Goal: Task Accomplishment & Management: Use online tool/utility

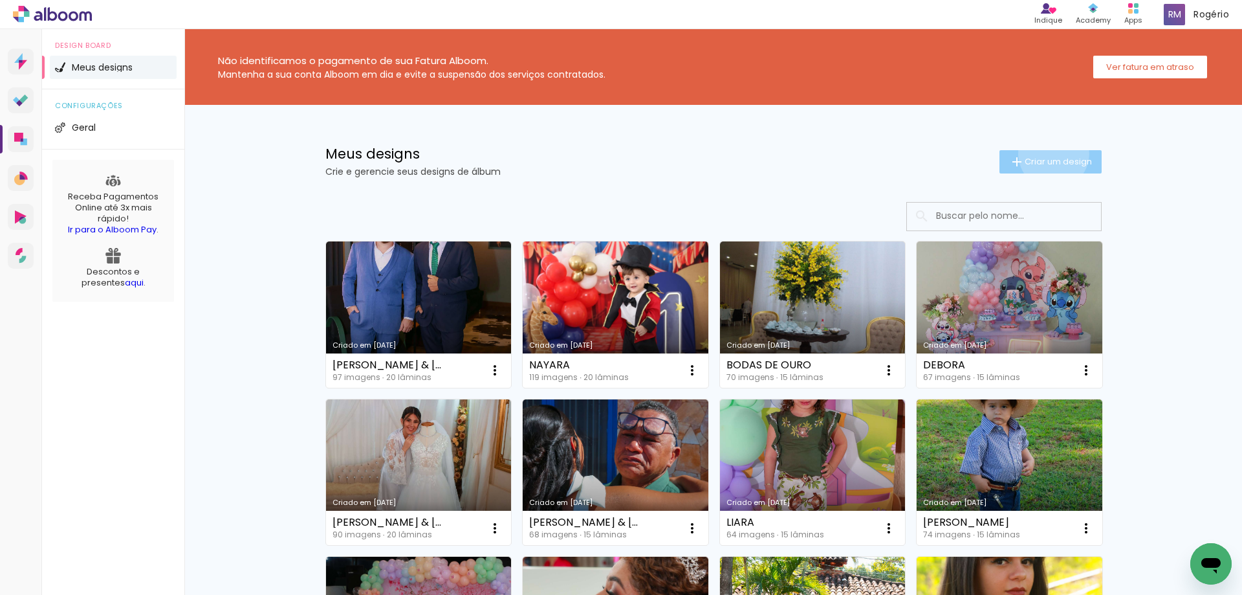
click at [1046, 153] on paper-button "Criar um design" at bounding box center [1050, 161] width 102 height 23
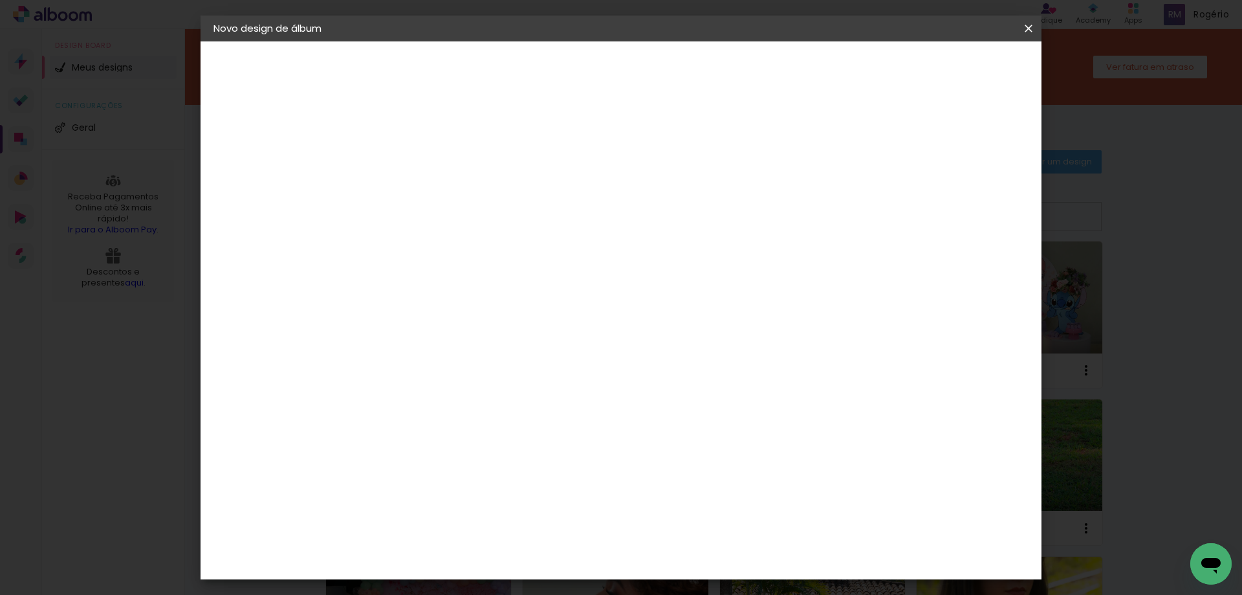
click at [425, 179] on input at bounding box center [425, 174] width 0 height 20
type input "BEATRIZ &FERNANDO"
type paper-input "BEATRIZ &FERNANDO"
click at [0, 0] on slot "Avançar" at bounding box center [0, 0] width 0 height 0
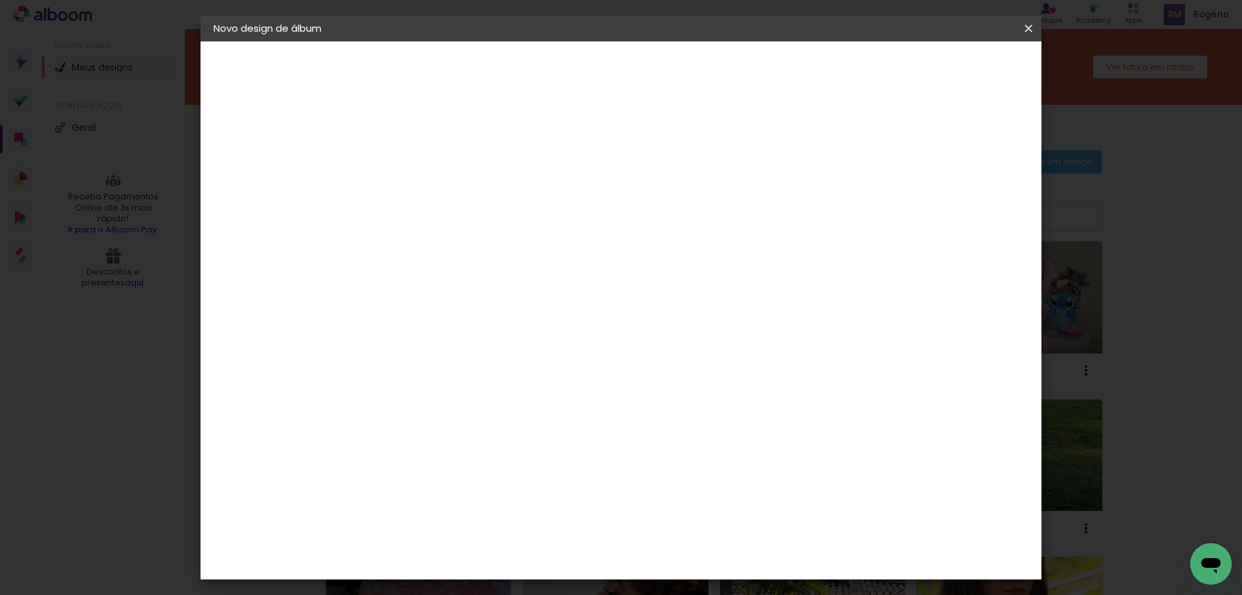
click at [413, 472] on paper-item "Quality" at bounding box center [458, 486] width 140 height 28
click at [0, 0] on slot "Avançar" at bounding box center [0, 0] width 0 height 0
click at [475, 215] on input "text" at bounding box center [450, 225] width 50 height 20
click at [0, 0] on slot "SlimBook" at bounding box center [0, 0] width 0 height 0
type input "SlimBook"
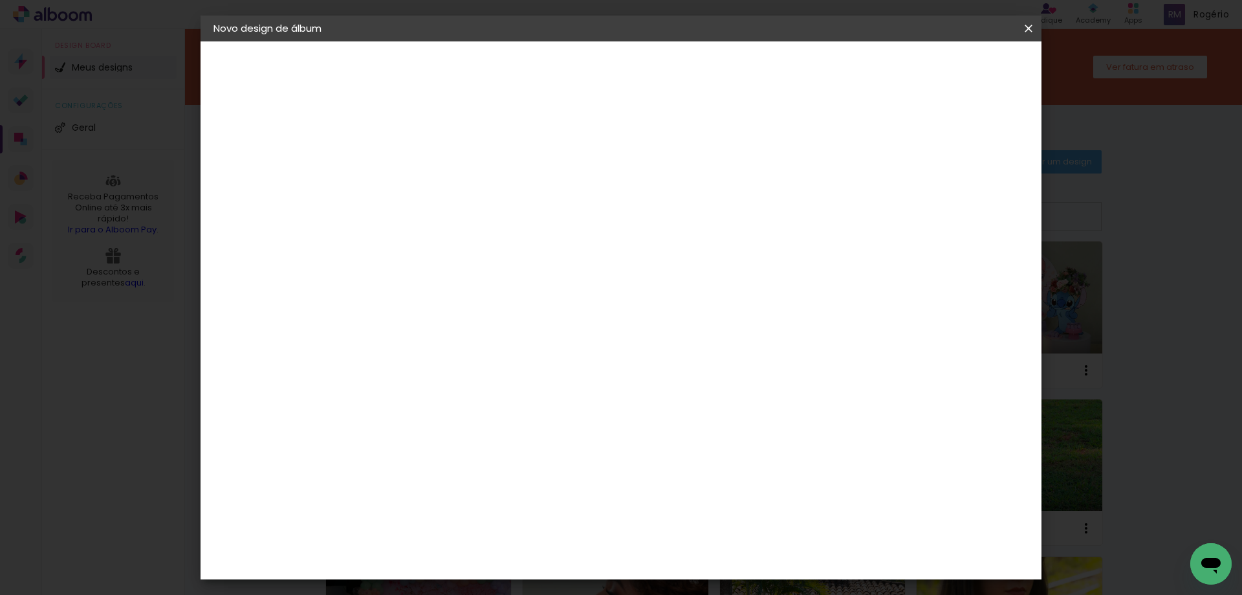
click at [512, 402] on span "20 × 30" at bounding box center [482, 415] width 60 height 27
click at [0, 0] on slot "Avançar" at bounding box center [0, 0] width 0 height 0
click at [948, 72] on span "Iniciar design" at bounding box center [918, 68] width 59 height 9
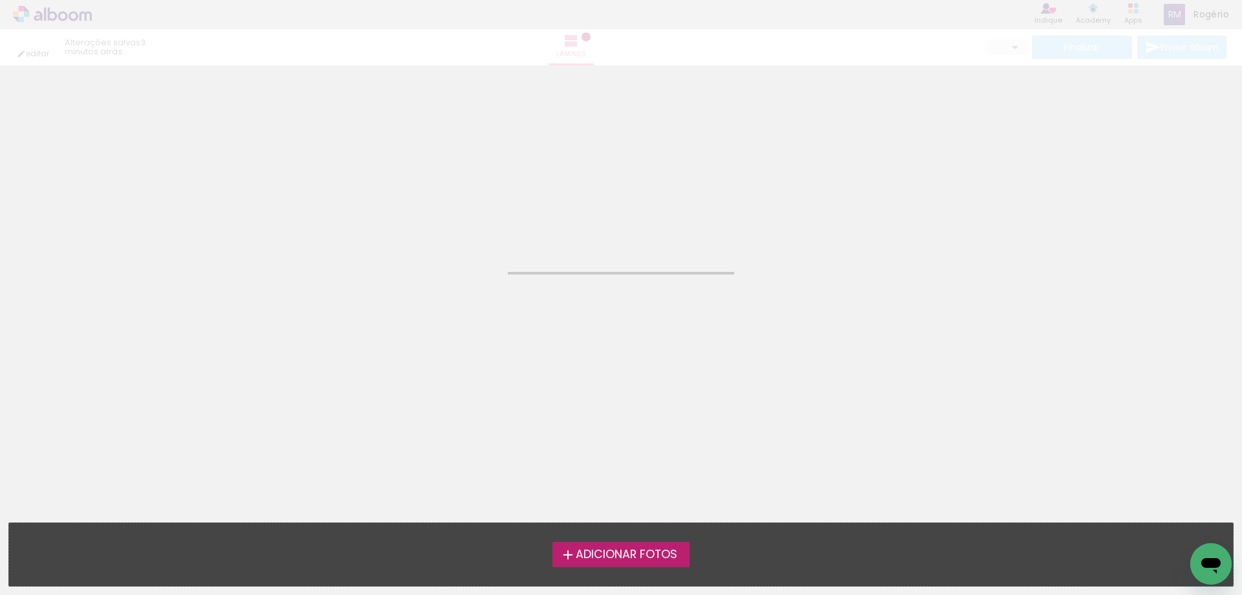
click at [577, 549] on span "Adicionar Fotos" at bounding box center [627, 555] width 102 height 12
click at [0, 0] on input "file" at bounding box center [0, 0] width 0 height 0
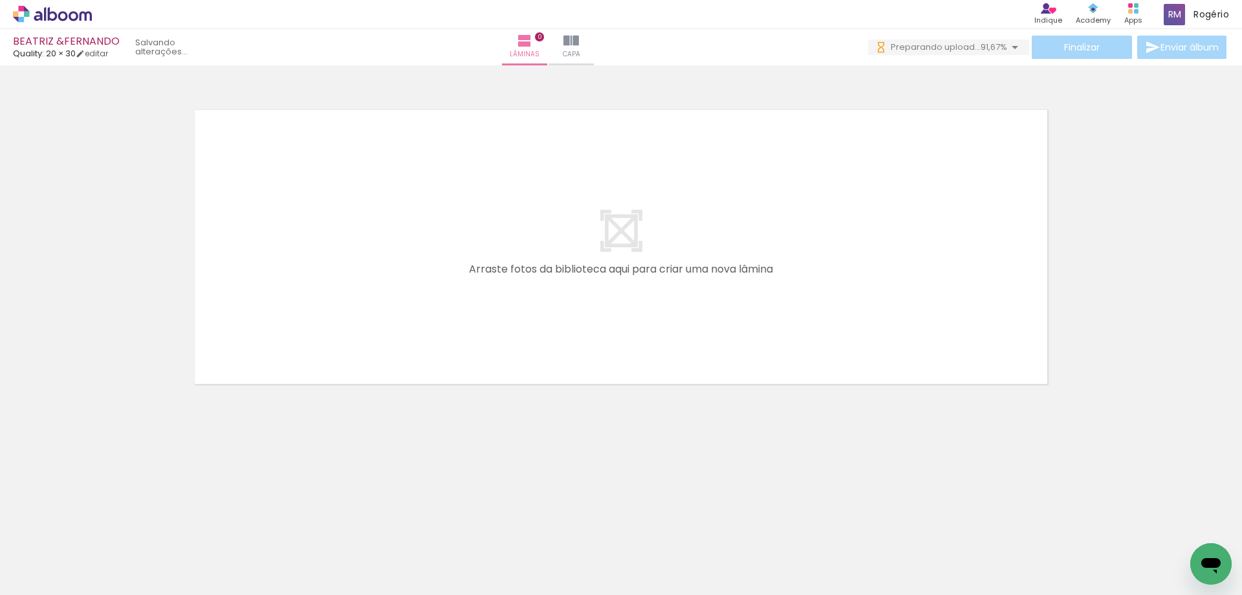
click at [23, 580] on iron-icon at bounding box center [19, 577] width 16 height 16
click at [0, 0] on input "file" at bounding box center [0, 0] width 0 height 0
click at [65, 553] on iron-icon at bounding box center [66, 556] width 10 height 10
click at [0, 0] on slot "Não utilizadas" at bounding box center [0, 0] width 0 height 0
type input "Não utilizadas"
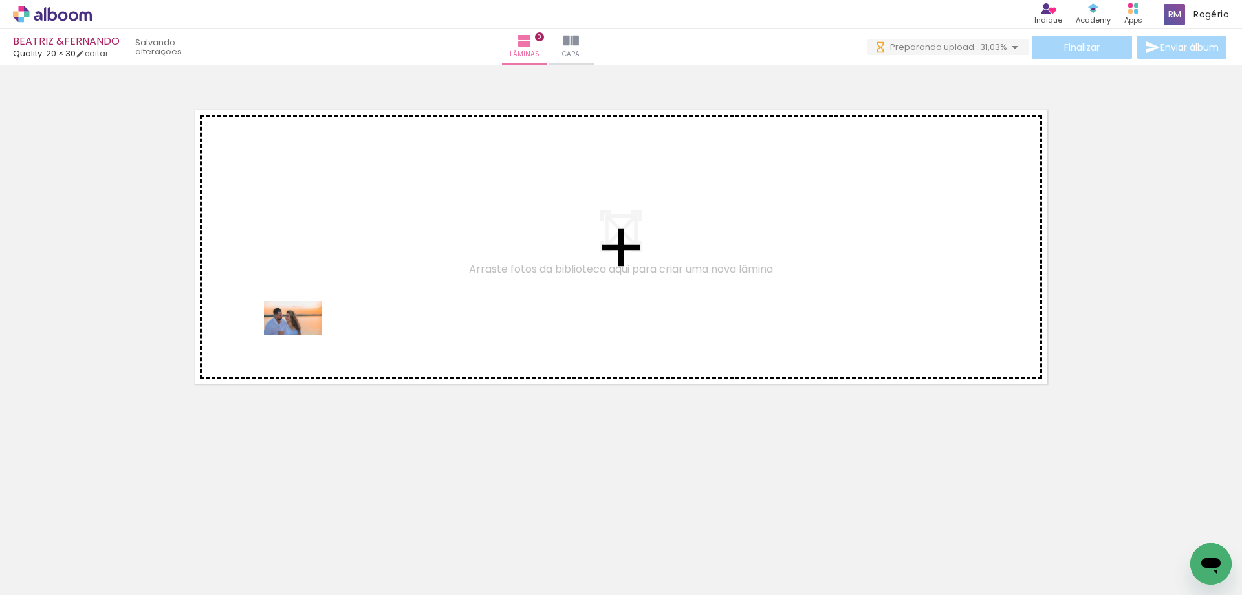
drag, startPoint x: 128, startPoint y: 558, endPoint x: 304, endPoint y: 337, distance: 282.2
click at [304, 337] on quentale-workspace at bounding box center [621, 297] width 1242 height 595
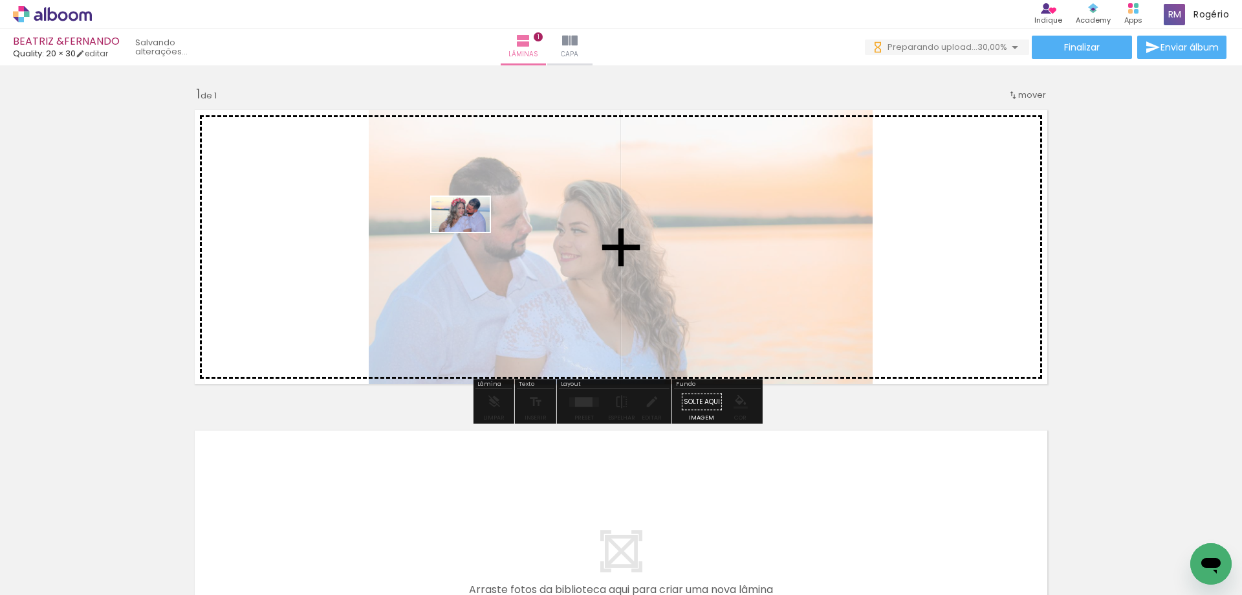
drag, startPoint x: 130, startPoint y: 562, endPoint x: 470, endPoint y: 235, distance: 471.7
click at [470, 235] on quentale-workspace at bounding box center [621, 297] width 1242 height 595
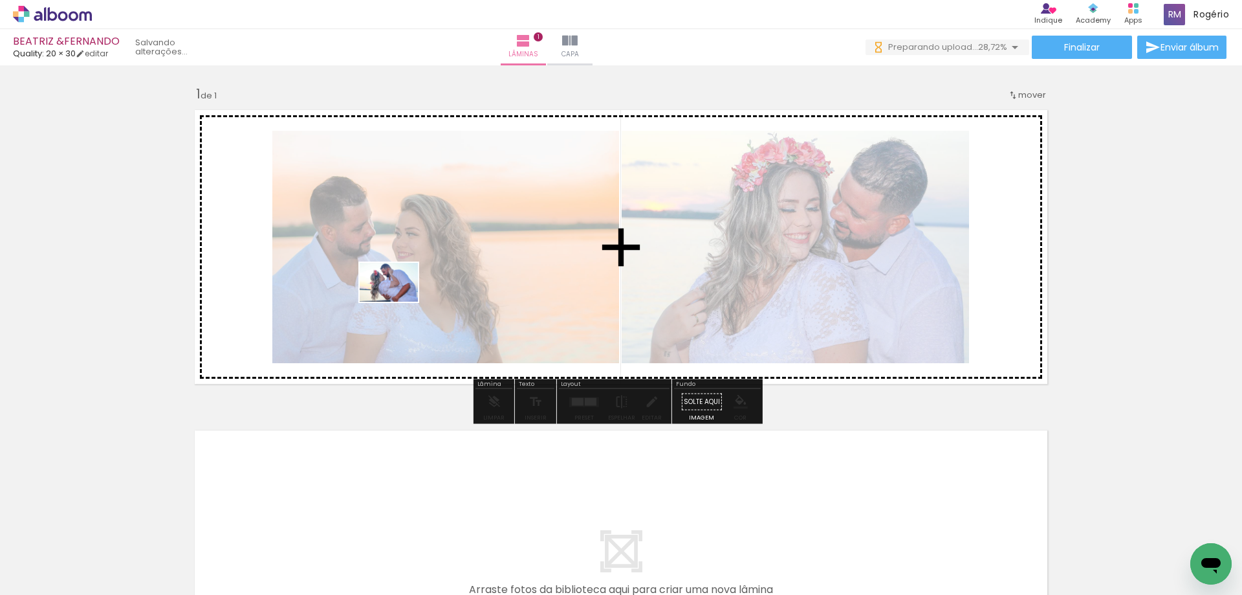
drag, startPoint x: 276, startPoint y: 426, endPoint x: 398, endPoint y: 301, distance: 174.7
click at [398, 301] on quentale-workspace at bounding box center [621, 297] width 1242 height 595
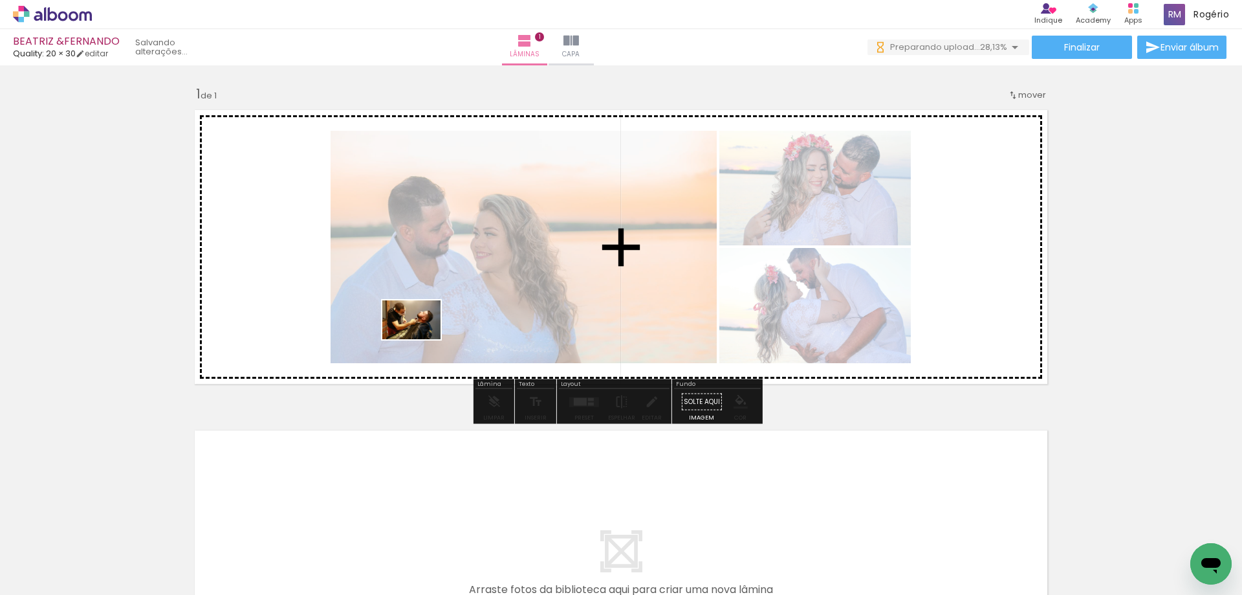
drag, startPoint x: 140, startPoint y: 552, endPoint x: 421, endPoint y: 339, distance: 353.2
click at [421, 339] on quentale-workspace at bounding box center [621, 297] width 1242 height 595
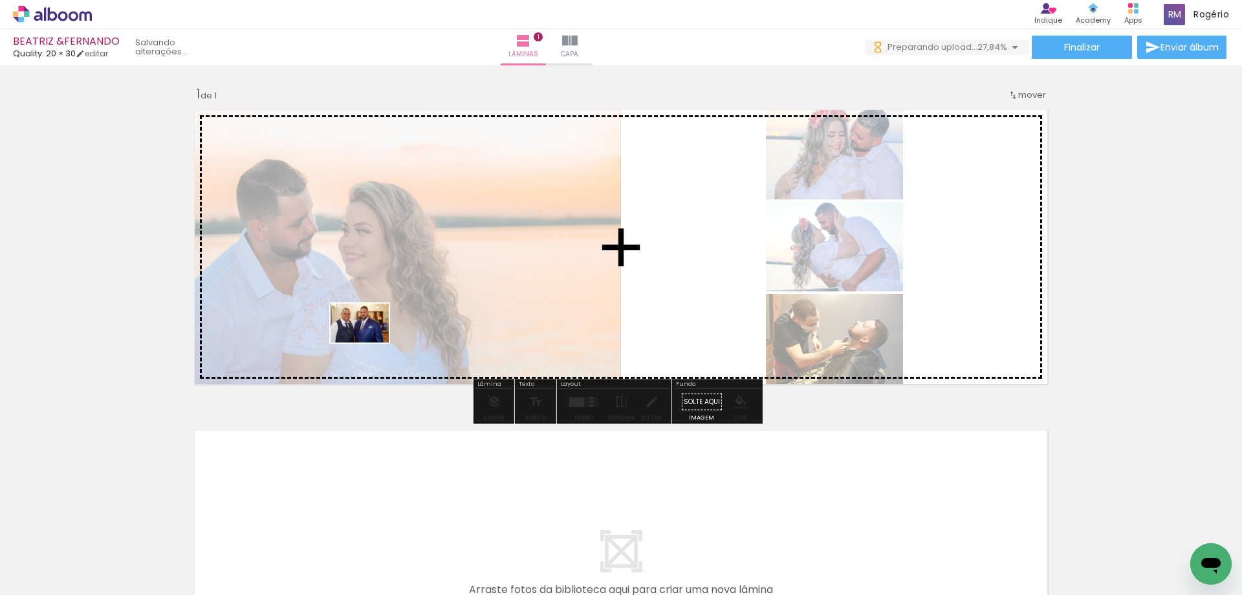
drag, startPoint x: 154, startPoint y: 558, endPoint x: 156, endPoint y: 568, distance: 9.9
click at [366, 345] on quentale-workspace at bounding box center [621, 297] width 1242 height 595
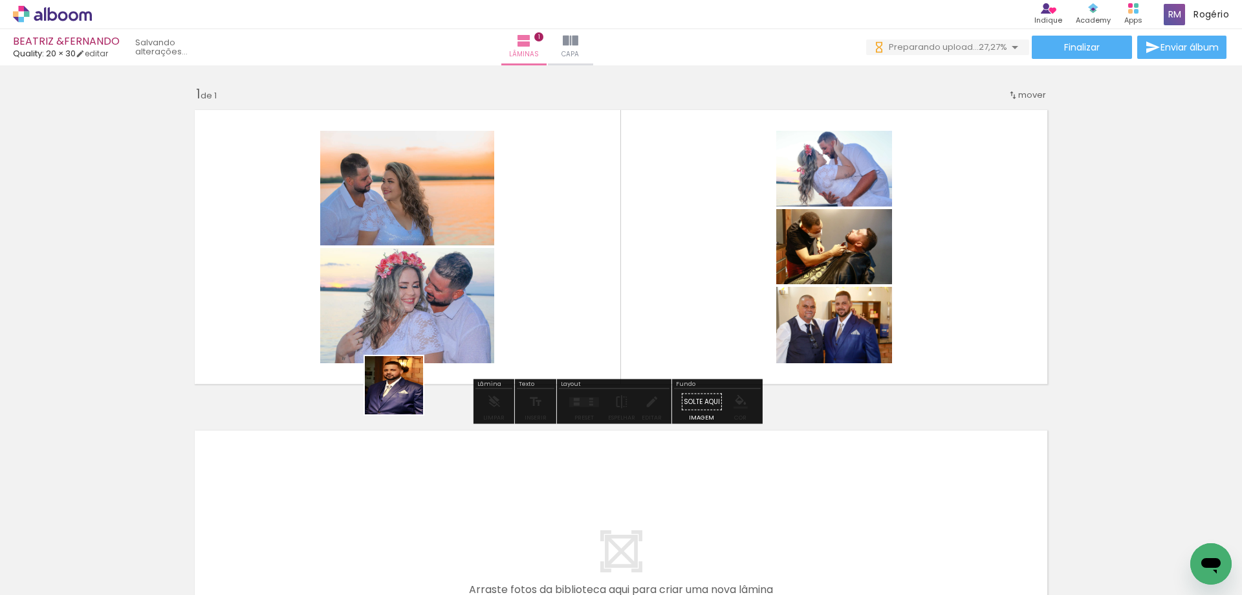
drag, startPoint x: 404, startPoint y: 395, endPoint x: 506, endPoint y: 320, distance: 126.4
click at [506, 320] on quentale-workspace at bounding box center [621, 297] width 1242 height 595
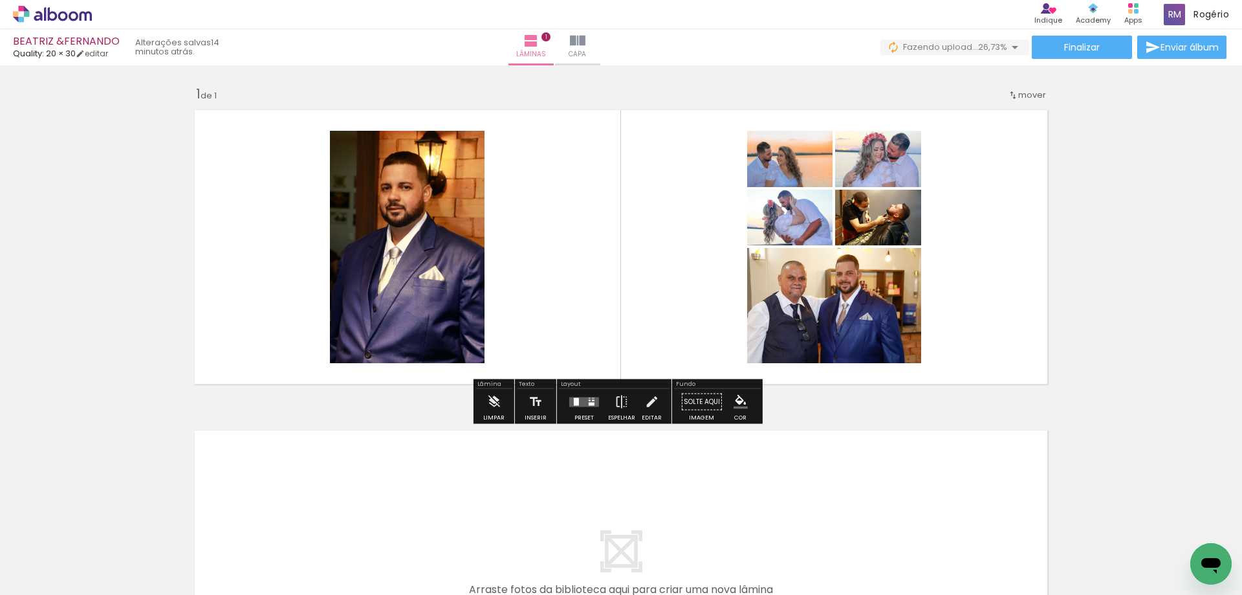
click at [589, 403] on div at bounding box center [592, 403] width 6 height 3
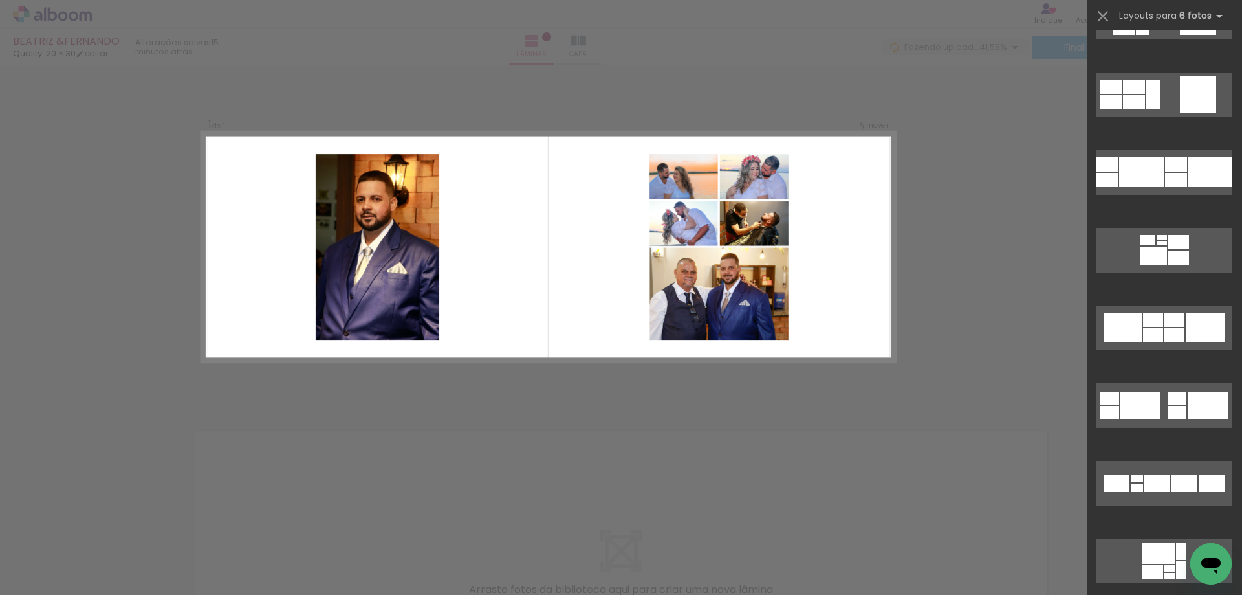
scroll to position [5345, 0]
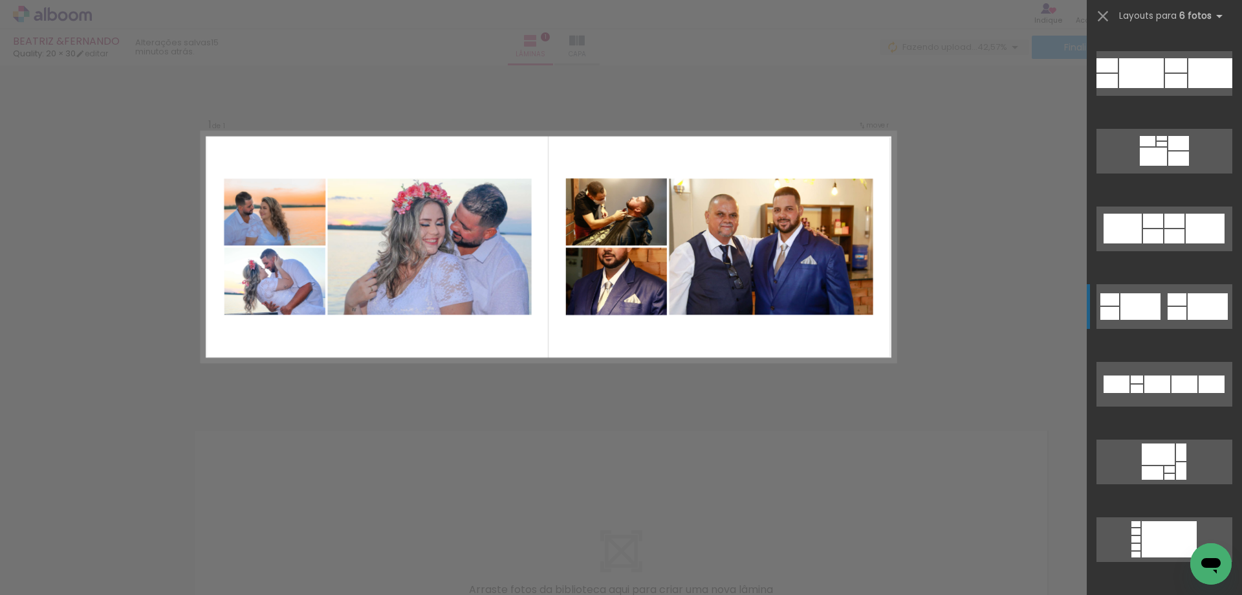
click at [1131, 375] on div at bounding box center [1137, 379] width 12 height 8
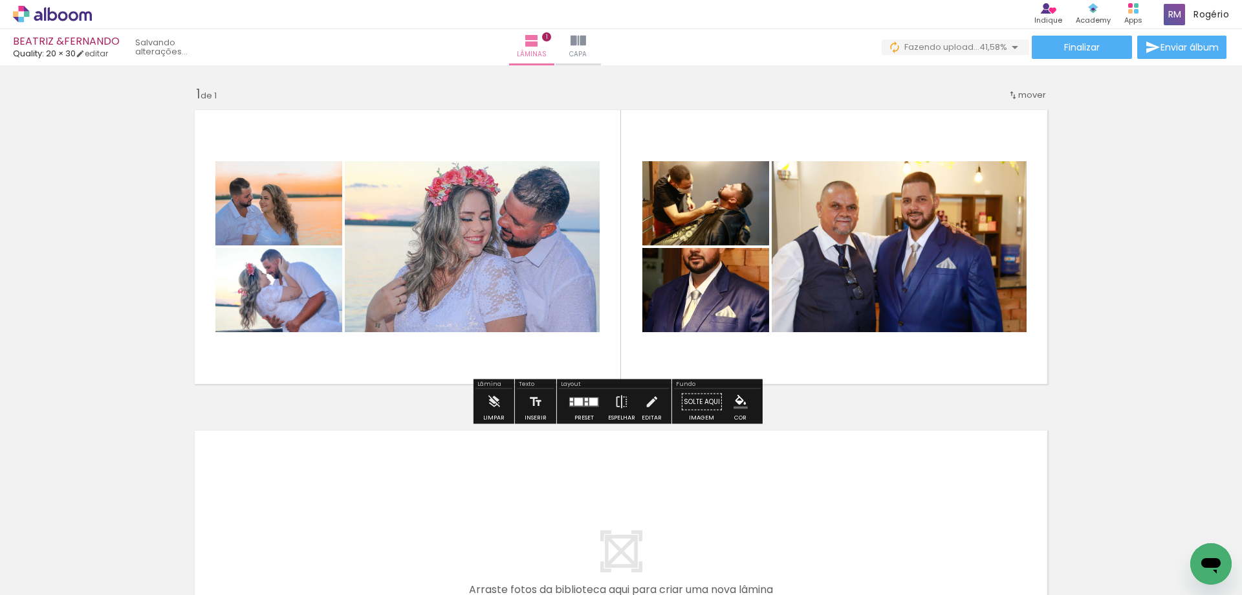
click at [589, 402] on div at bounding box center [593, 401] width 8 height 8
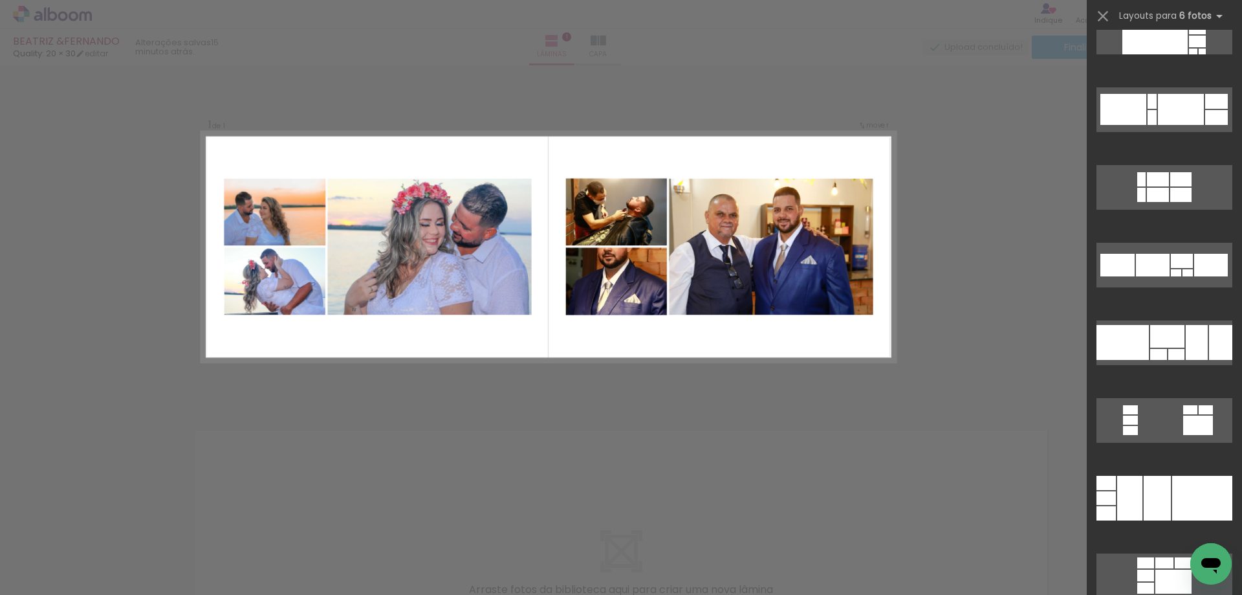
scroll to position [6133, 0]
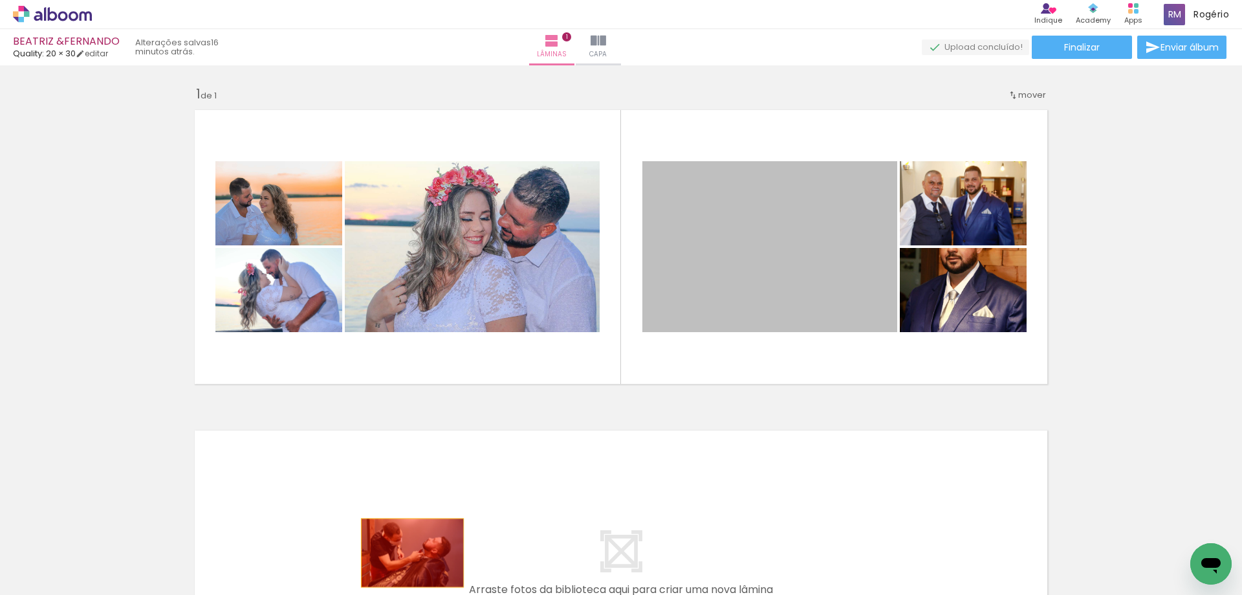
drag, startPoint x: 792, startPoint y: 256, endPoint x: 408, endPoint y: 552, distance: 485.7
click at [408, 552] on quentale-workspace at bounding box center [621, 297] width 1242 height 595
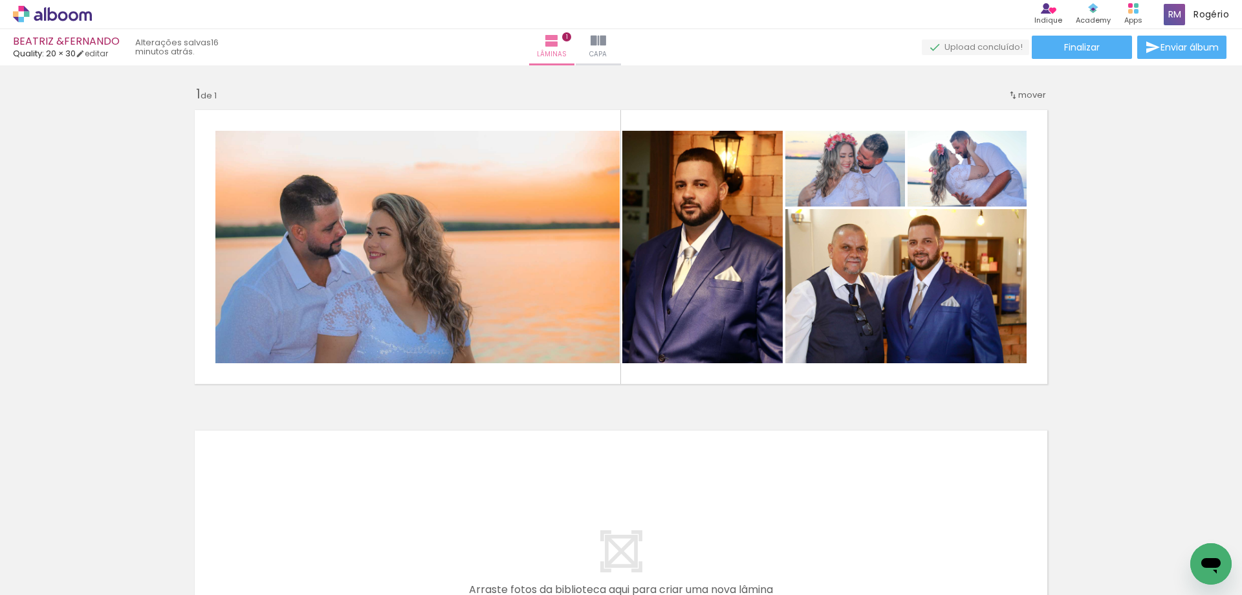
click at [103, 532] on paper-icon-button at bounding box center [101, 525] width 16 height 16
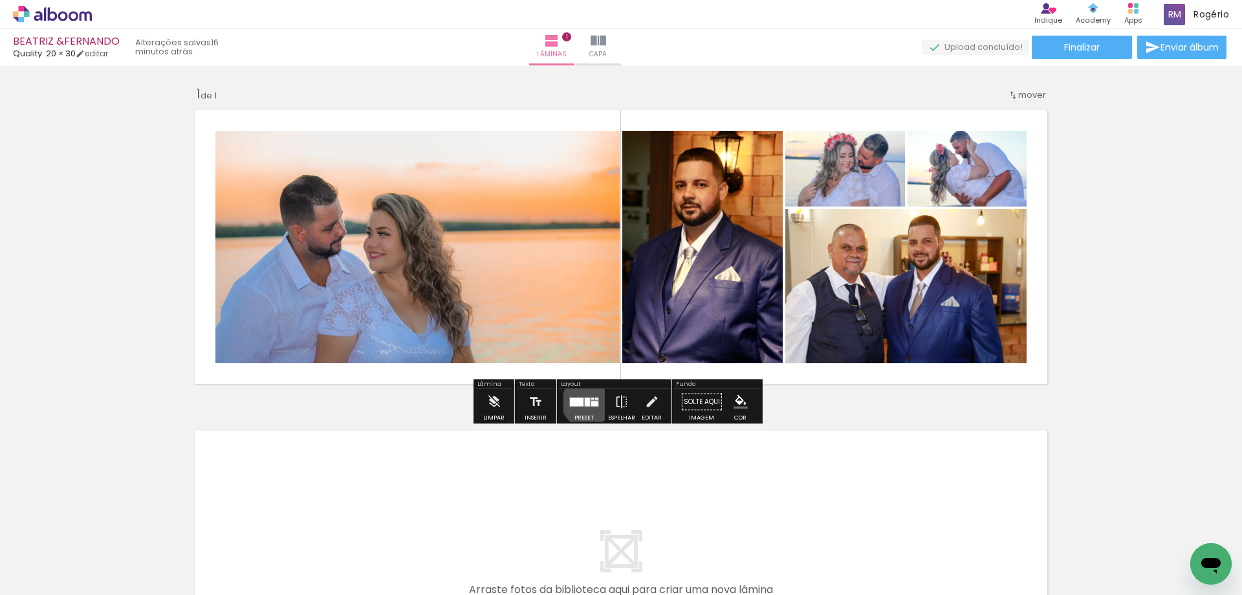
click at [585, 402] on div at bounding box center [587, 401] width 5 height 8
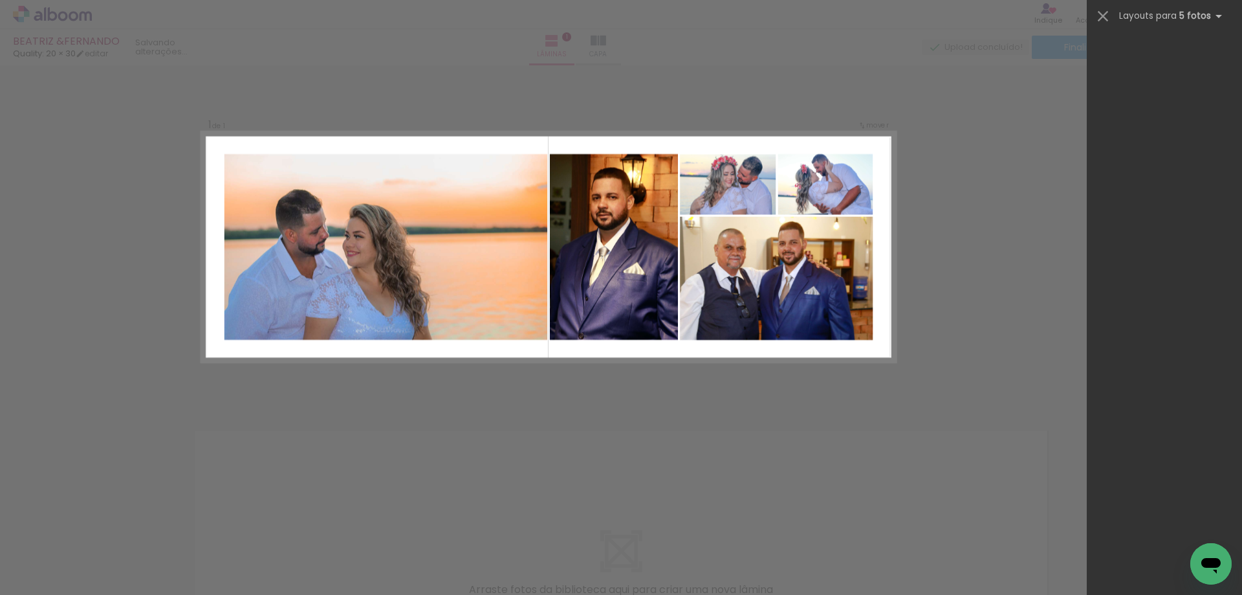
scroll to position [0, 0]
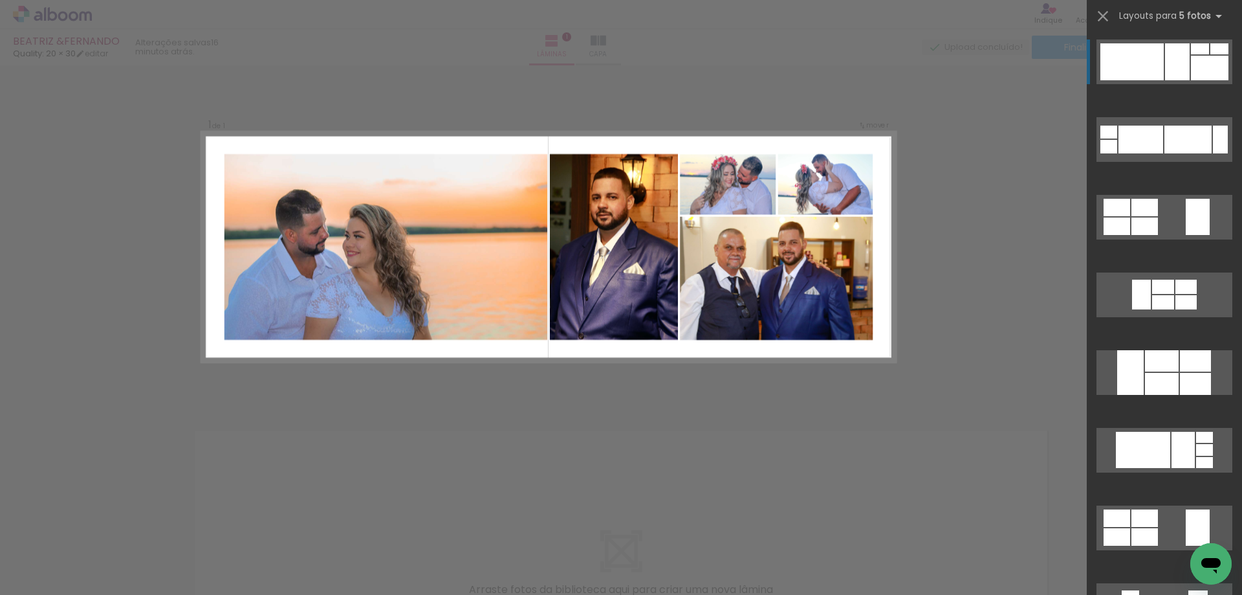
click at [1213, 126] on div at bounding box center [1220, 140] width 15 height 28
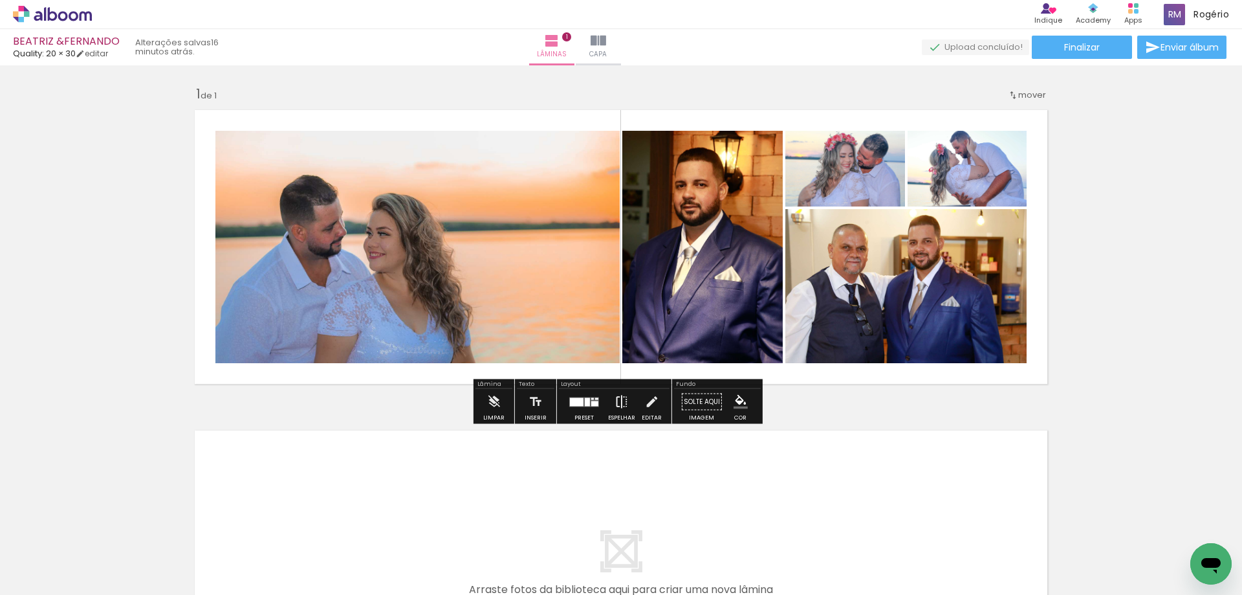
click at [618, 404] on iron-icon at bounding box center [622, 402] width 14 height 26
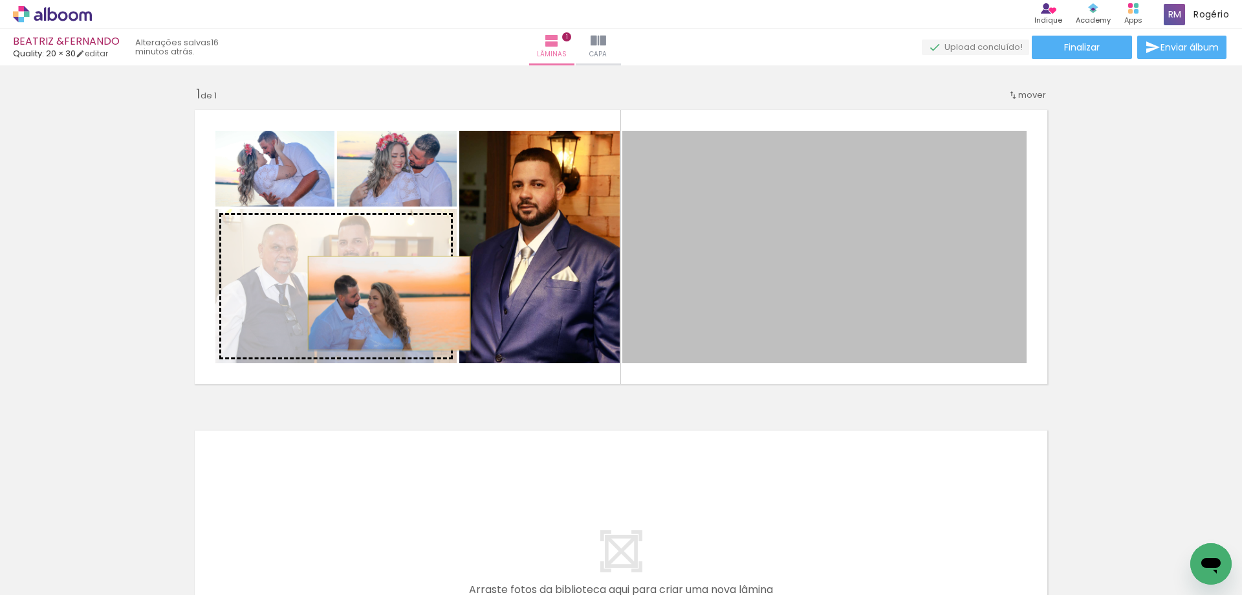
drag, startPoint x: 770, startPoint y: 235, endPoint x: 384, endPoint y: 303, distance: 391.5
click at [0, 0] on slot at bounding box center [0, 0] width 0 height 0
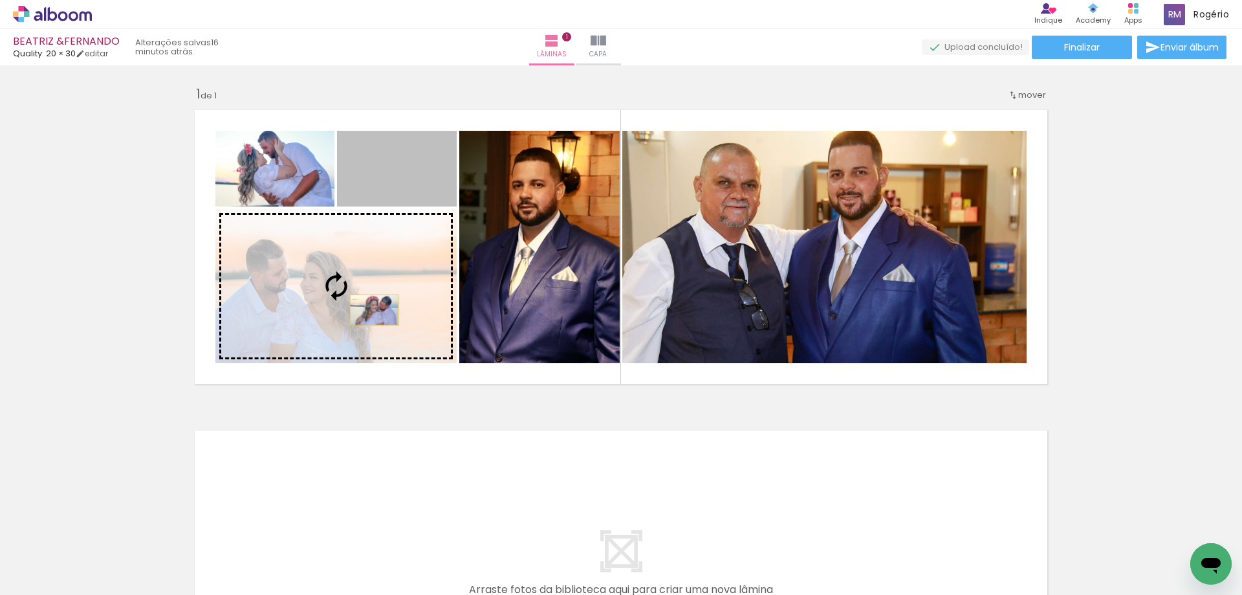
drag, startPoint x: 394, startPoint y: 193, endPoint x: 369, endPoint y: 310, distance: 119.0
click at [0, 0] on slot at bounding box center [0, 0] width 0 height 0
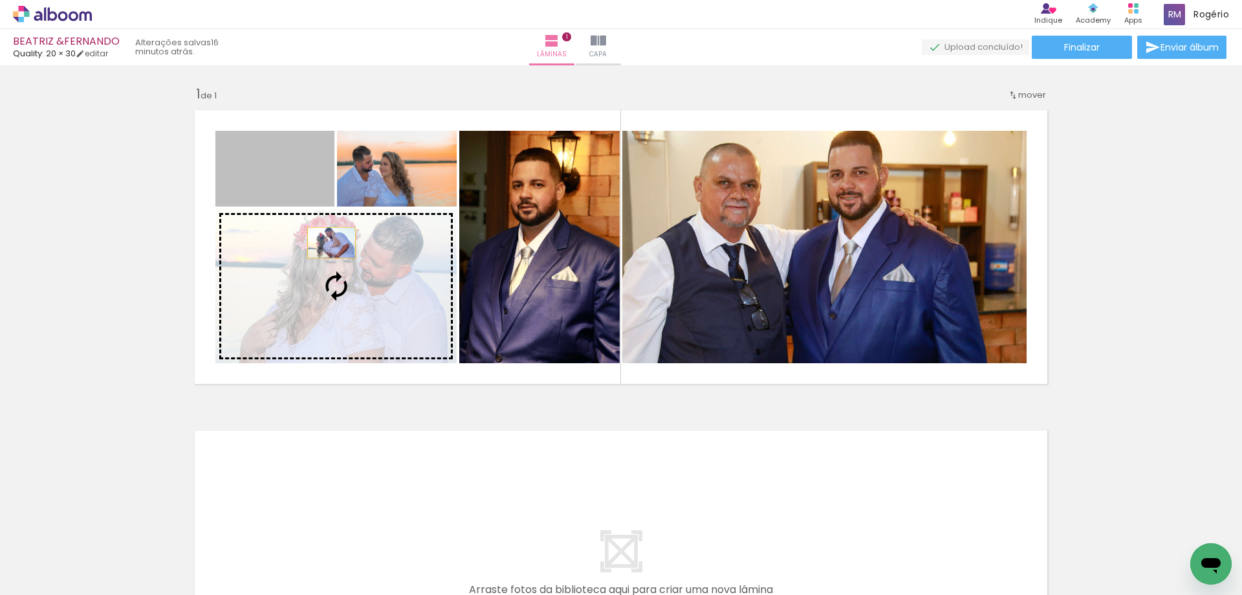
drag, startPoint x: 304, startPoint y: 191, endPoint x: 371, endPoint y: 293, distance: 121.5
click at [0, 0] on slot at bounding box center [0, 0] width 0 height 0
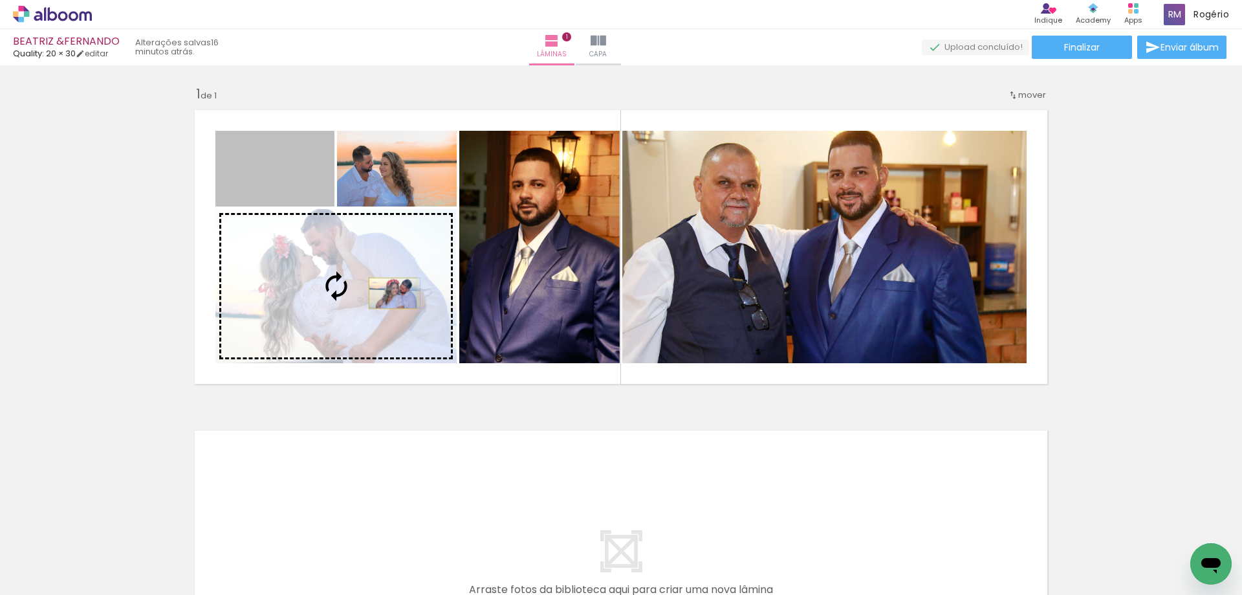
drag, startPoint x: 295, startPoint y: 197, endPoint x: 388, endPoint y: 293, distance: 133.6
click at [0, 0] on slot at bounding box center [0, 0] width 0 height 0
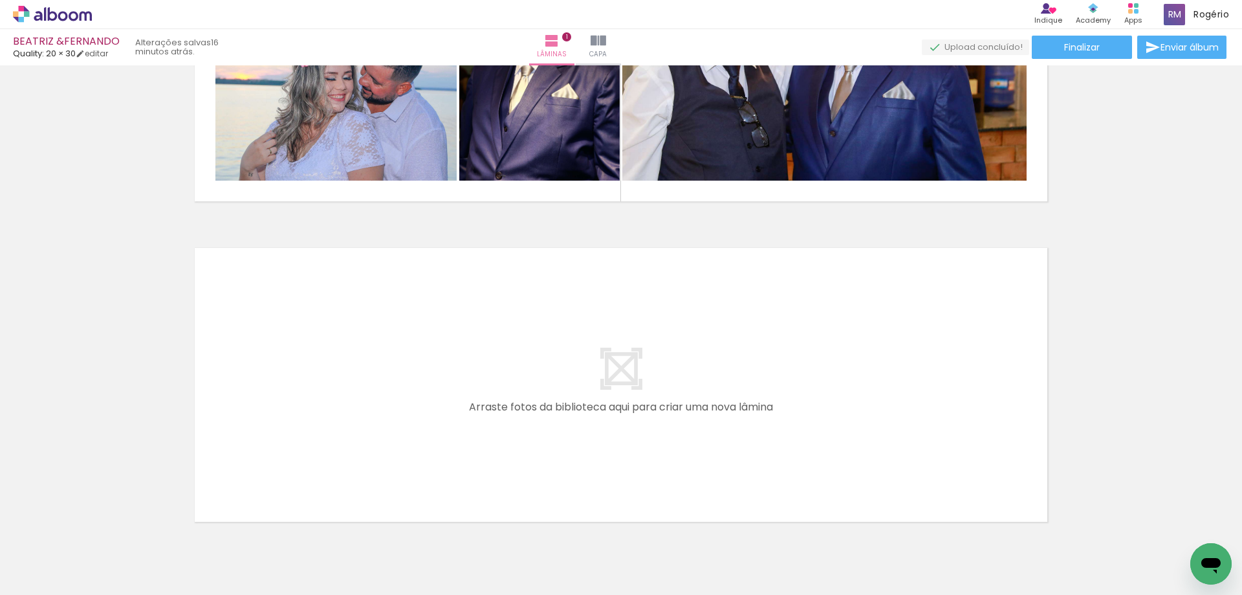
scroll to position [204, 0]
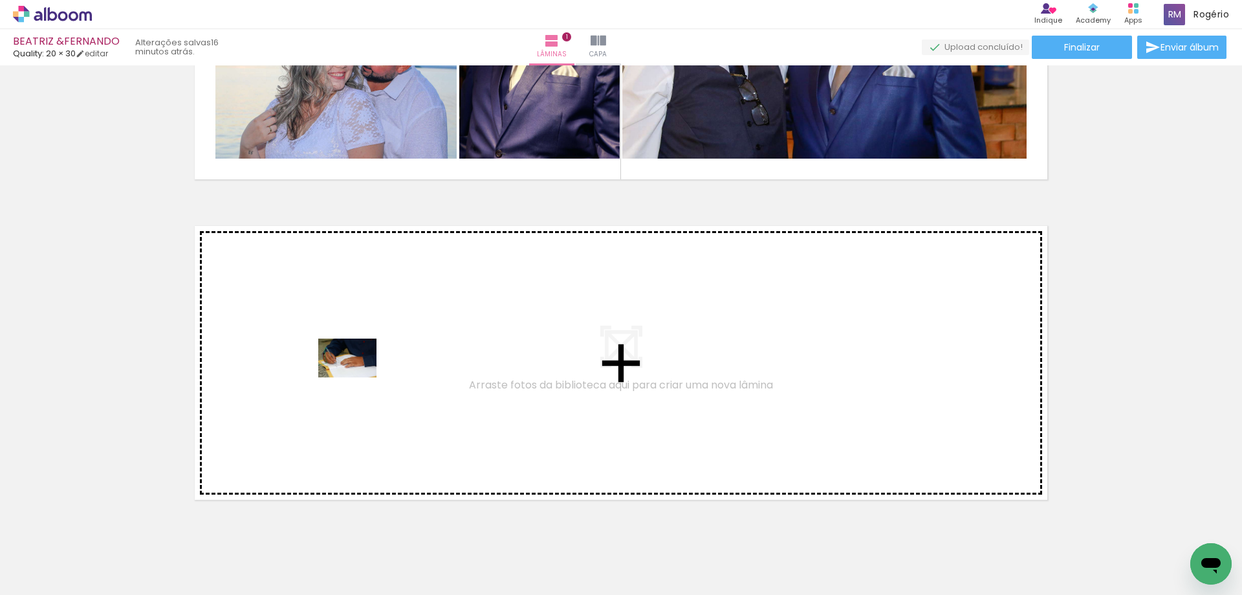
drag, startPoint x: 140, startPoint y: 546, endPoint x: 357, endPoint y: 377, distance: 274.7
click at [357, 377] on quentale-workspace at bounding box center [621, 297] width 1242 height 595
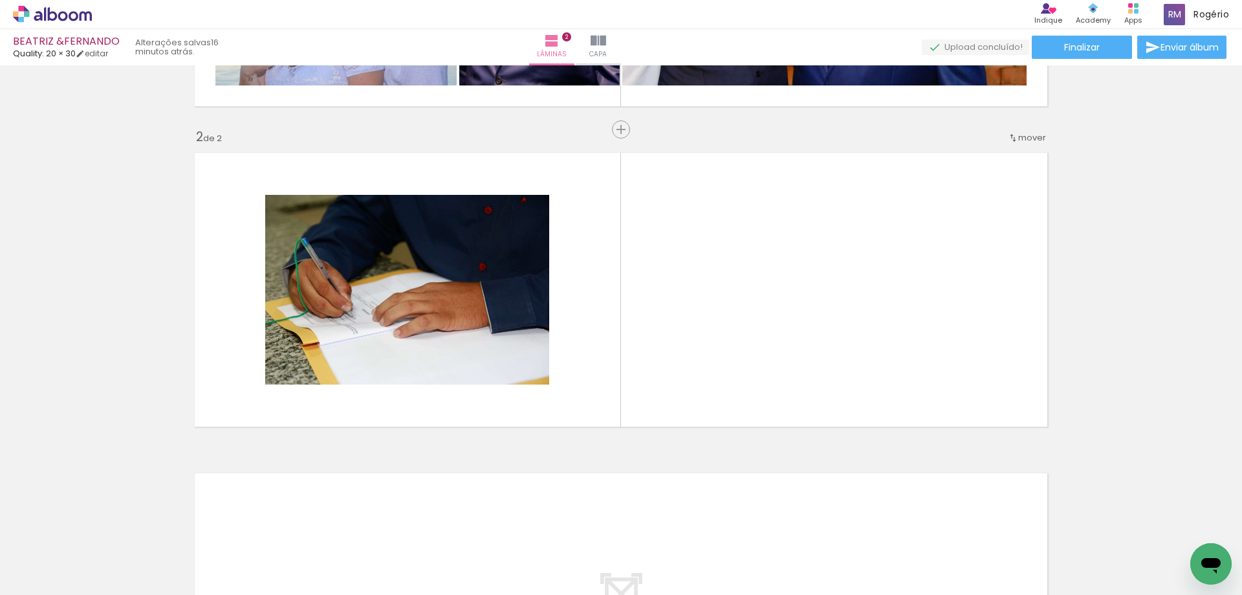
scroll to position [278, 0]
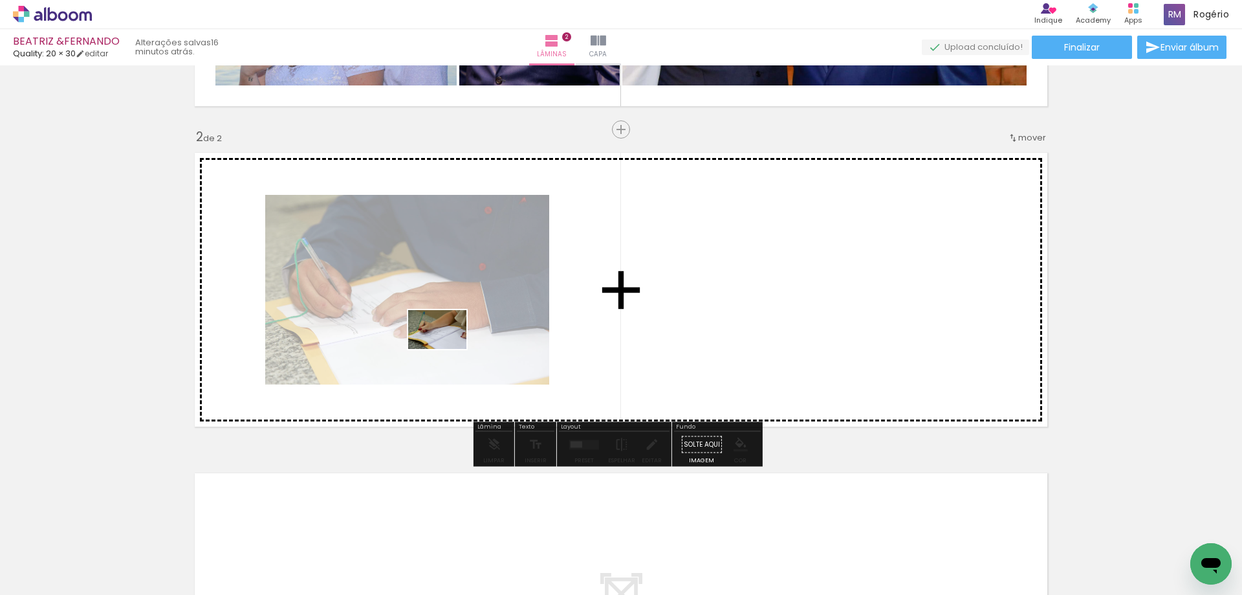
drag, startPoint x: 138, startPoint y: 550, endPoint x: 447, endPoint y: 349, distance: 368.4
click at [447, 349] on quentale-workspace at bounding box center [621, 297] width 1242 height 595
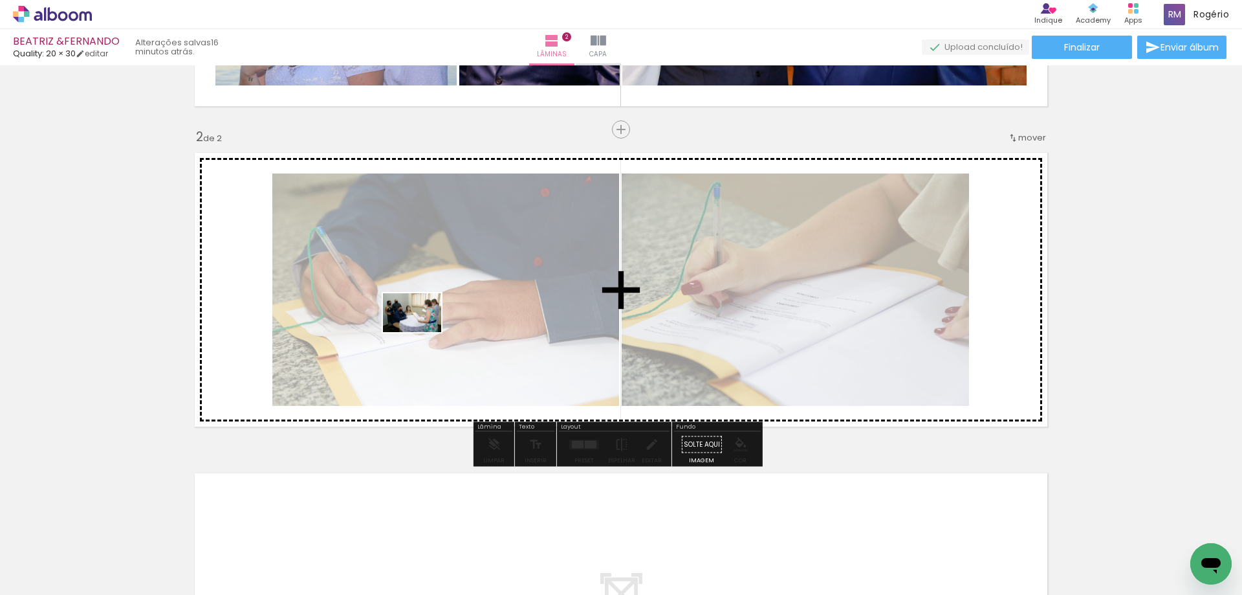
drag, startPoint x: 164, startPoint y: 539, endPoint x: 422, endPoint y: 332, distance: 330.4
click at [422, 332] on quentale-workspace at bounding box center [621, 297] width 1242 height 595
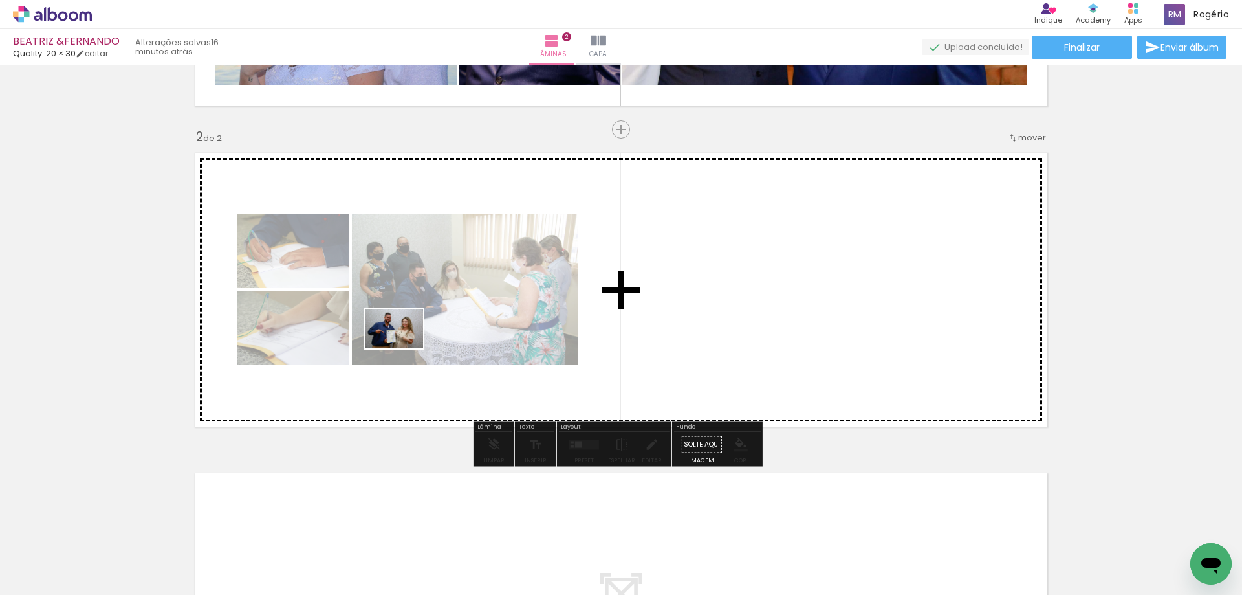
drag, startPoint x: 142, startPoint y: 551, endPoint x: 404, endPoint y: 348, distance: 331.1
click at [404, 348] on quentale-workspace at bounding box center [621, 297] width 1242 height 595
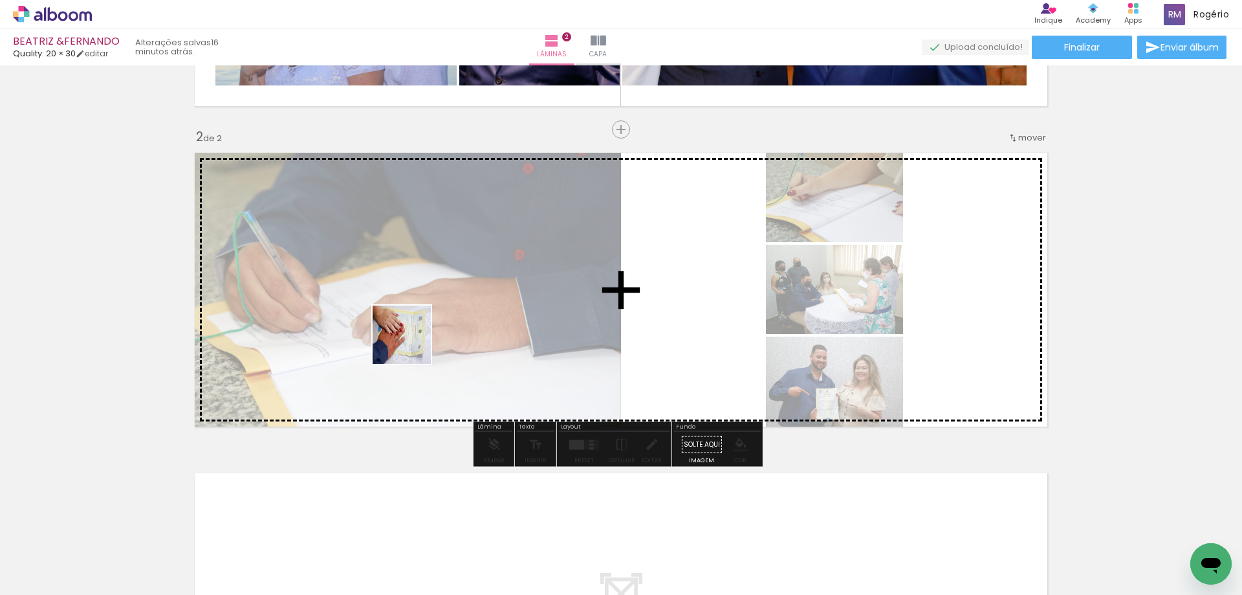
drag, startPoint x: 360, startPoint y: 560, endPoint x: 430, endPoint y: 318, distance: 252.3
click at [430, 318] on quentale-workspace at bounding box center [621, 297] width 1242 height 595
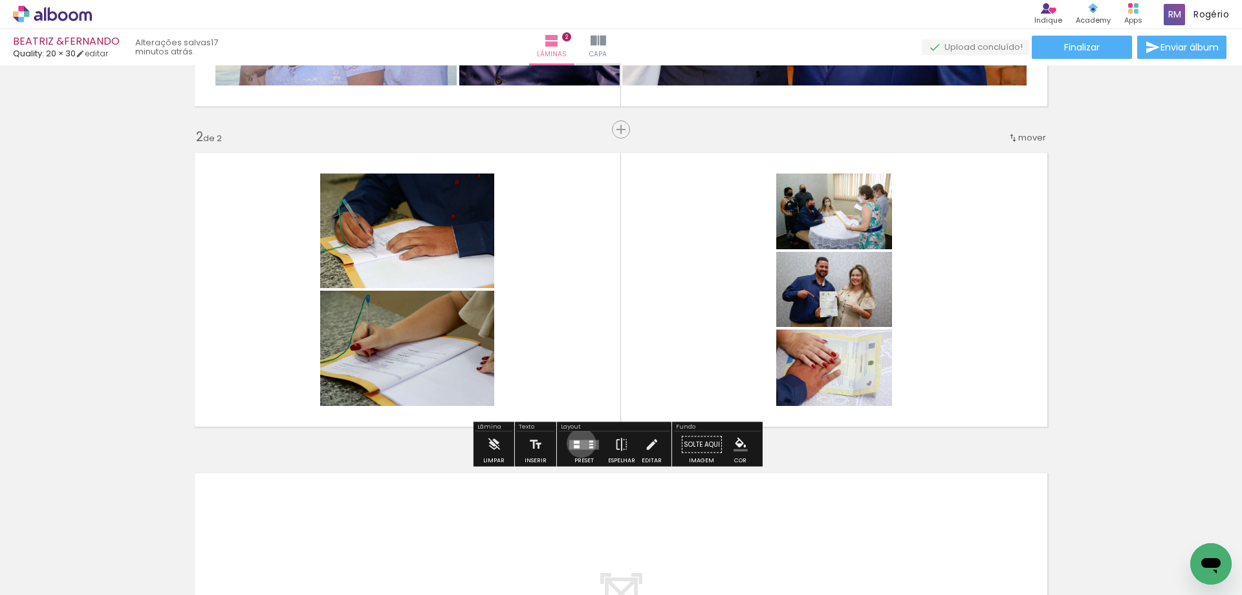
click at [580, 442] on quentale-layouter at bounding box center [584, 444] width 30 height 10
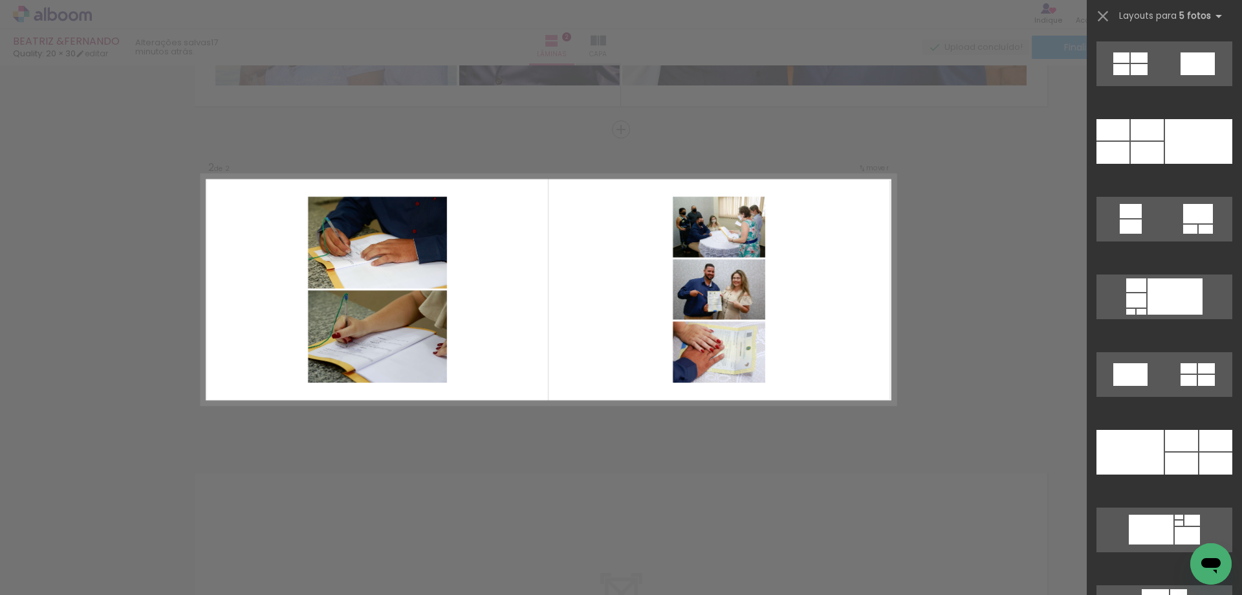
scroll to position [2215, 0]
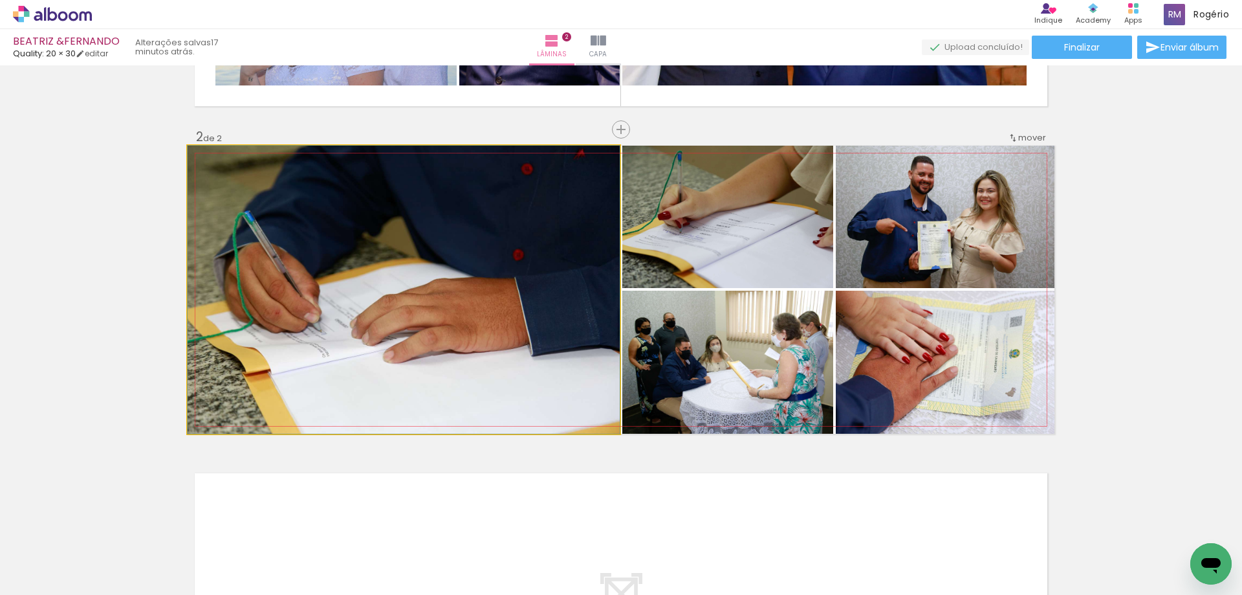
click at [604, 277] on quentale-photo at bounding box center [404, 290] width 432 height 288
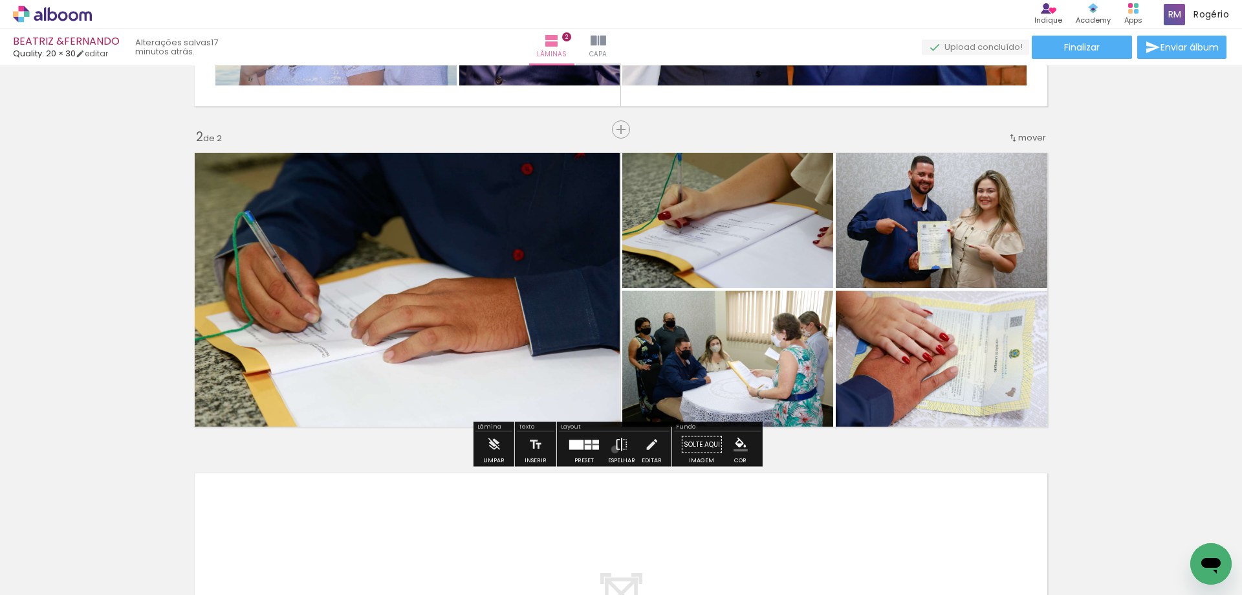
click at [615, 449] on iron-icon at bounding box center [622, 444] width 14 height 26
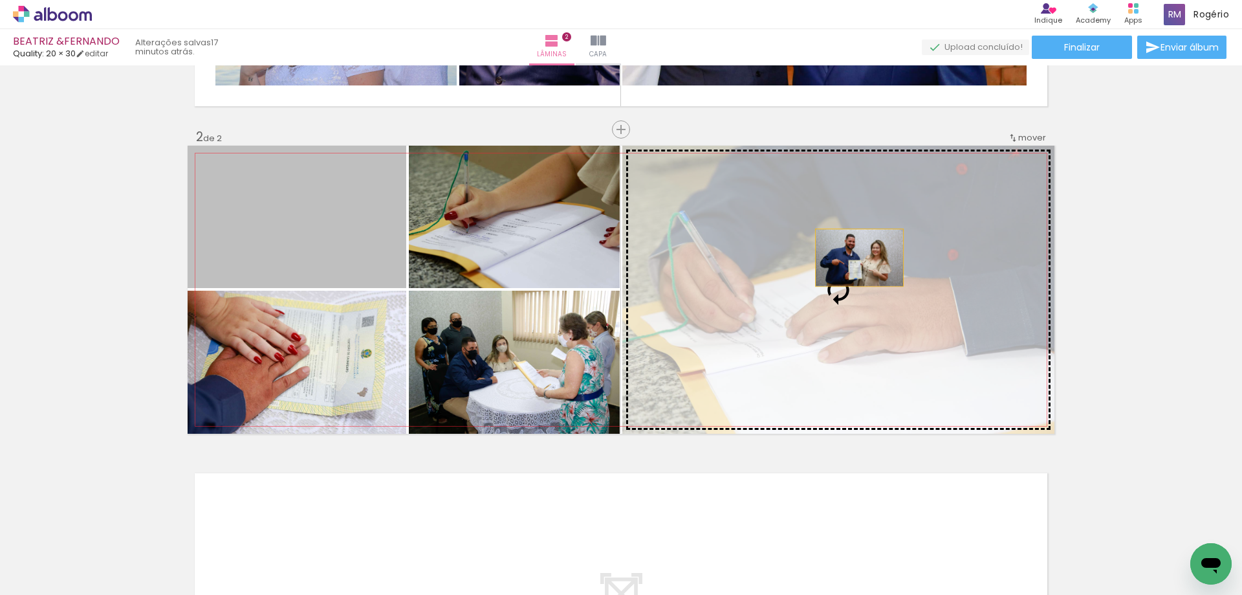
drag, startPoint x: 325, startPoint y: 229, endPoint x: 858, endPoint y: 256, distance: 534.4
click at [0, 0] on slot at bounding box center [0, 0] width 0 height 0
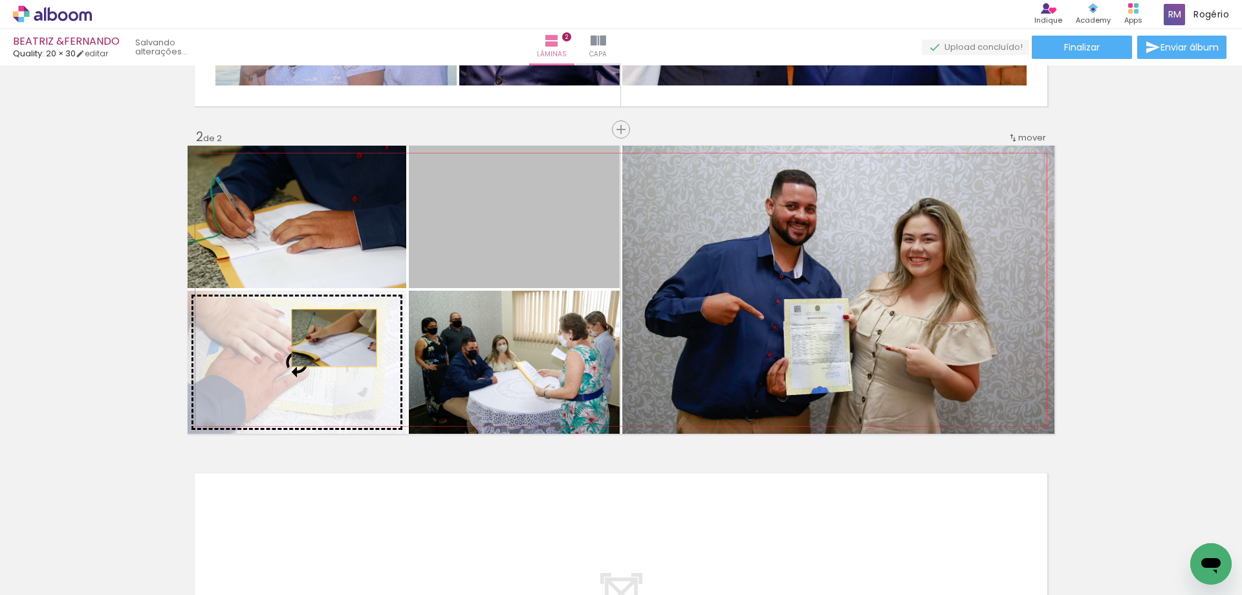
drag, startPoint x: 500, startPoint y: 212, endPoint x: 324, endPoint y: 343, distance: 219.2
click at [0, 0] on slot at bounding box center [0, 0] width 0 height 0
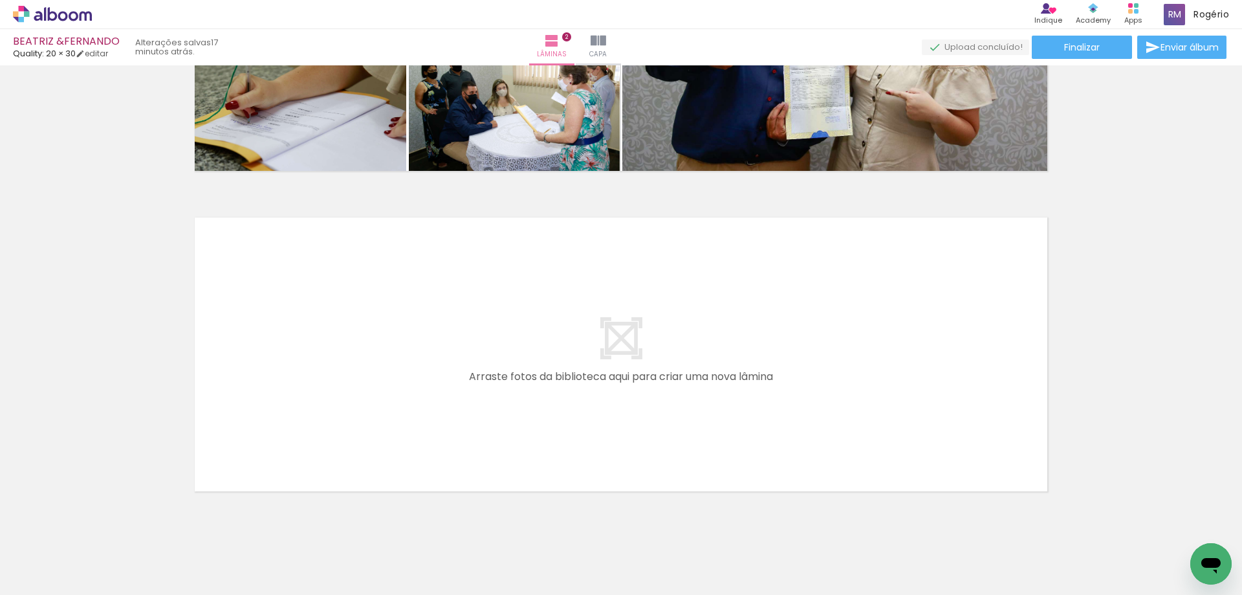
scroll to position [563, 0]
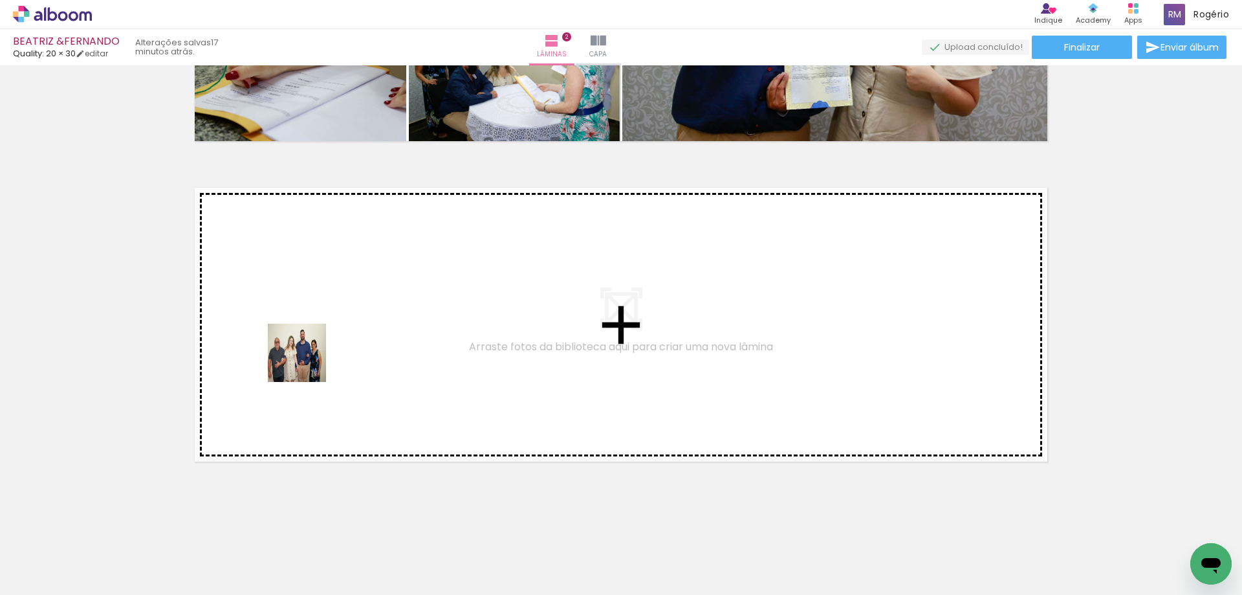
drag, startPoint x: 144, startPoint y: 554, endPoint x: 91, endPoint y: 508, distance: 70.2
click at [330, 344] on quentale-workspace at bounding box center [621, 297] width 1242 height 595
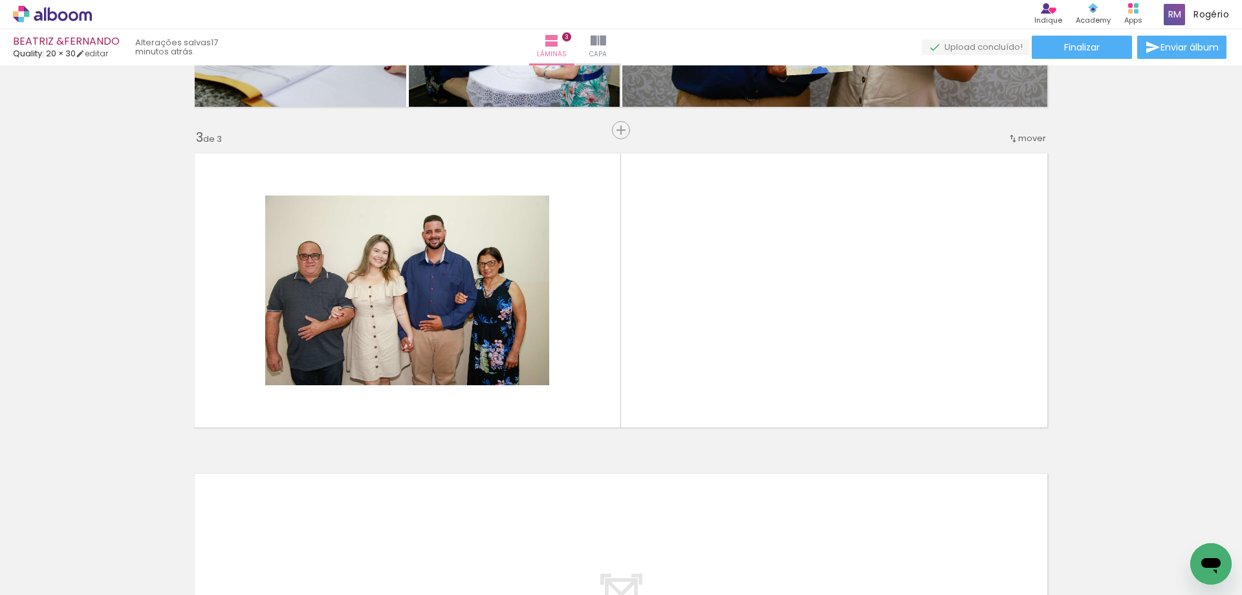
scroll to position [598, 0]
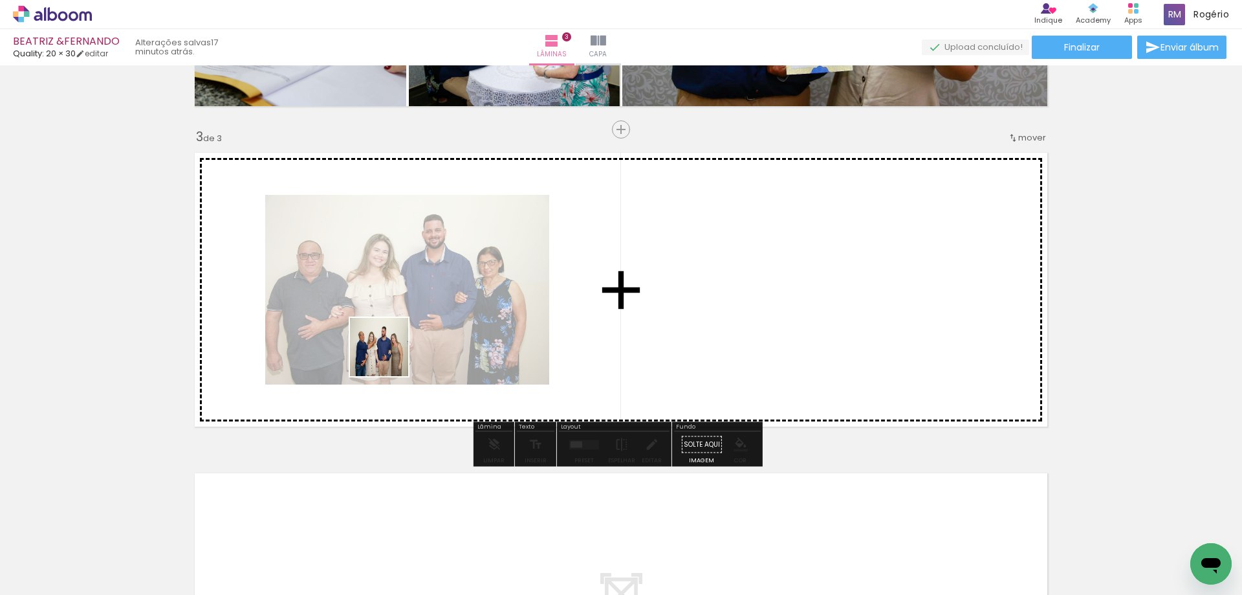
drag, startPoint x: 225, startPoint y: 479, endPoint x: 212, endPoint y: 545, distance: 67.2
click at [454, 307] on quentale-workspace at bounding box center [621, 297] width 1242 height 595
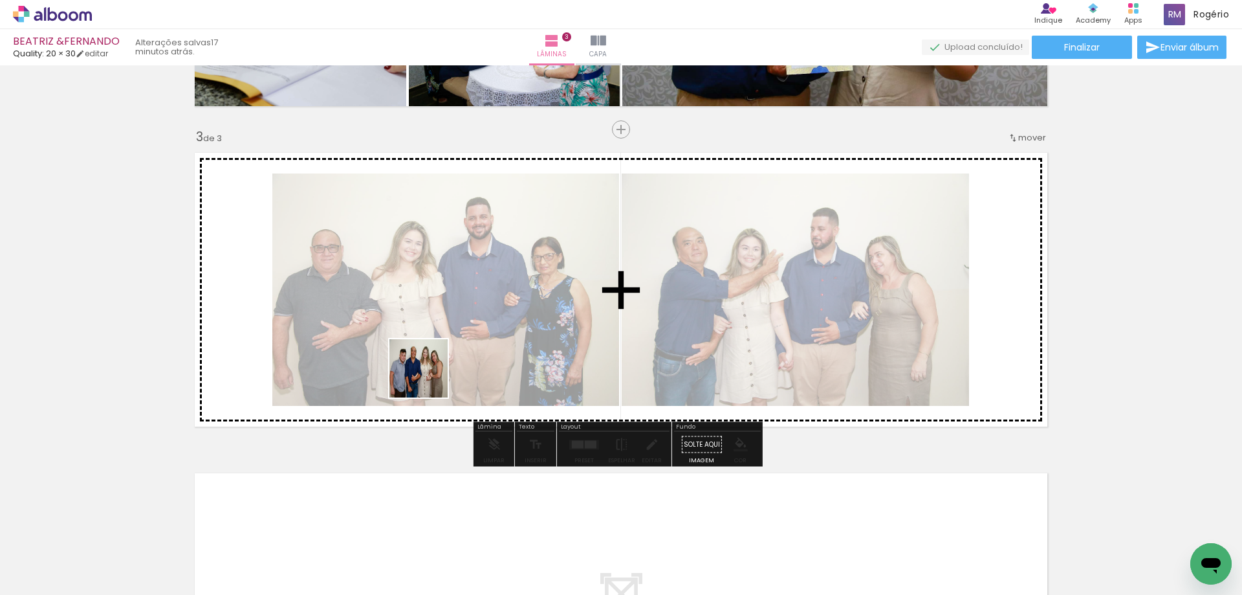
drag, startPoint x: 142, startPoint y: 558, endPoint x: 329, endPoint y: 477, distance: 204.0
click at [430, 377] on quentale-workspace at bounding box center [621, 297] width 1242 height 595
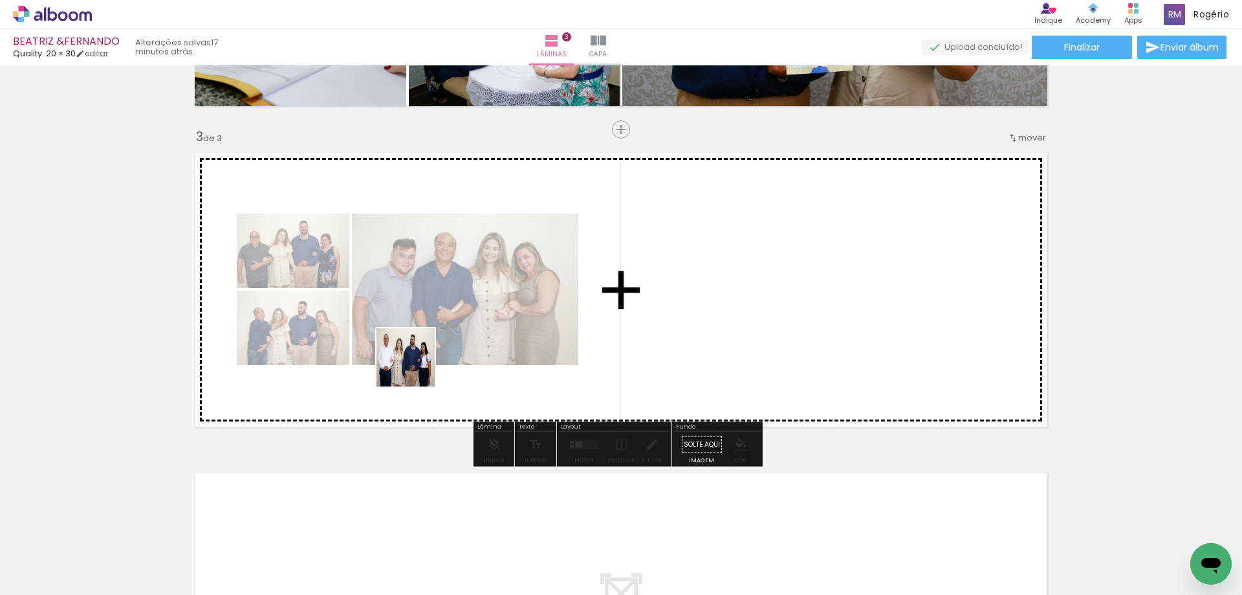
drag, startPoint x: 384, startPoint y: 388, endPoint x: 415, endPoint y: 366, distance: 38.6
click at [415, 366] on quentale-workspace at bounding box center [621, 297] width 1242 height 595
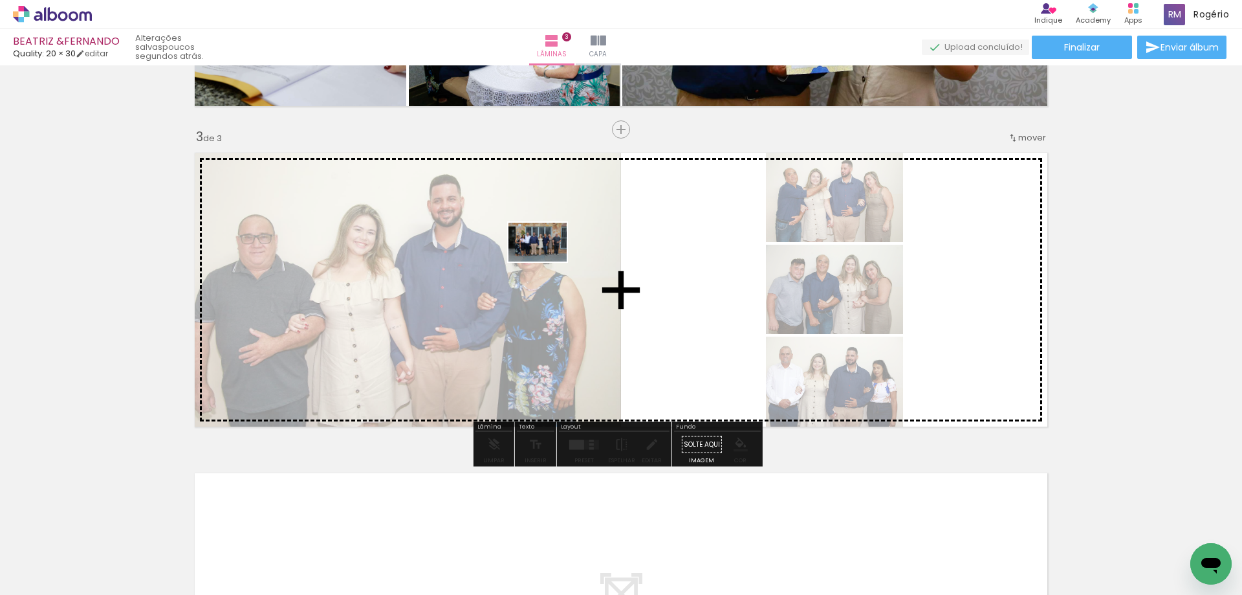
drag, startPoint x: 133, startPoint y: 556, endPoint x: 547, endPoint y: 261, distance: 508.9
click at [547, 261] on quentale-workspace at bounding box center [621, 297] width 1242 height 595
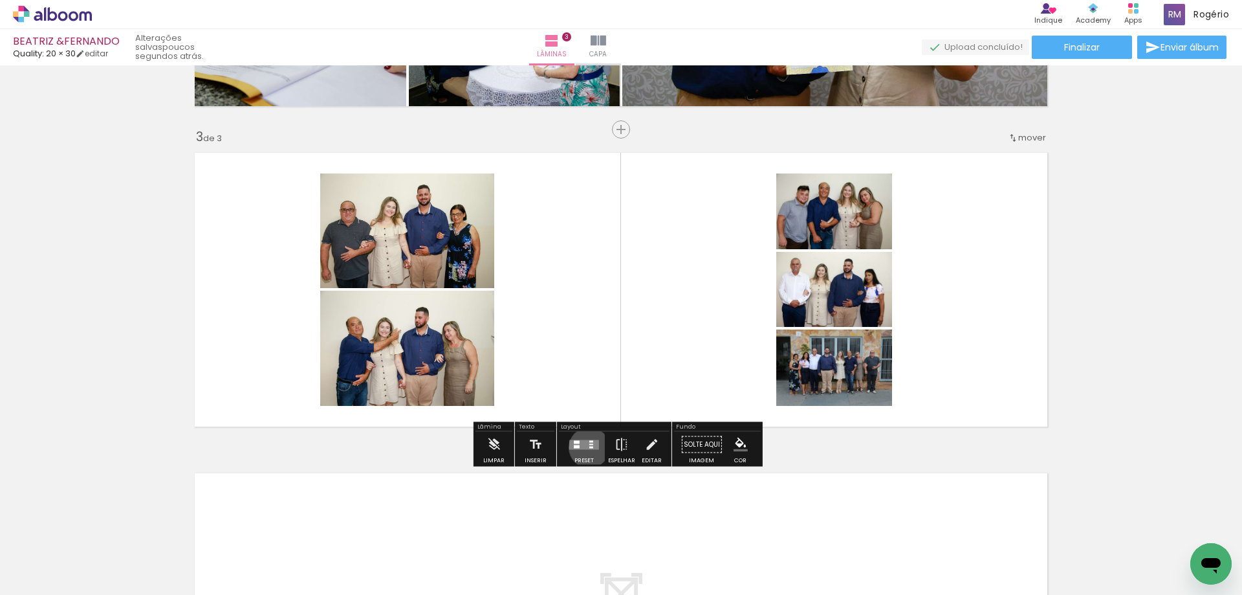
click at [589, 447] on div at bounding box center [591, 447] width 4 height 2
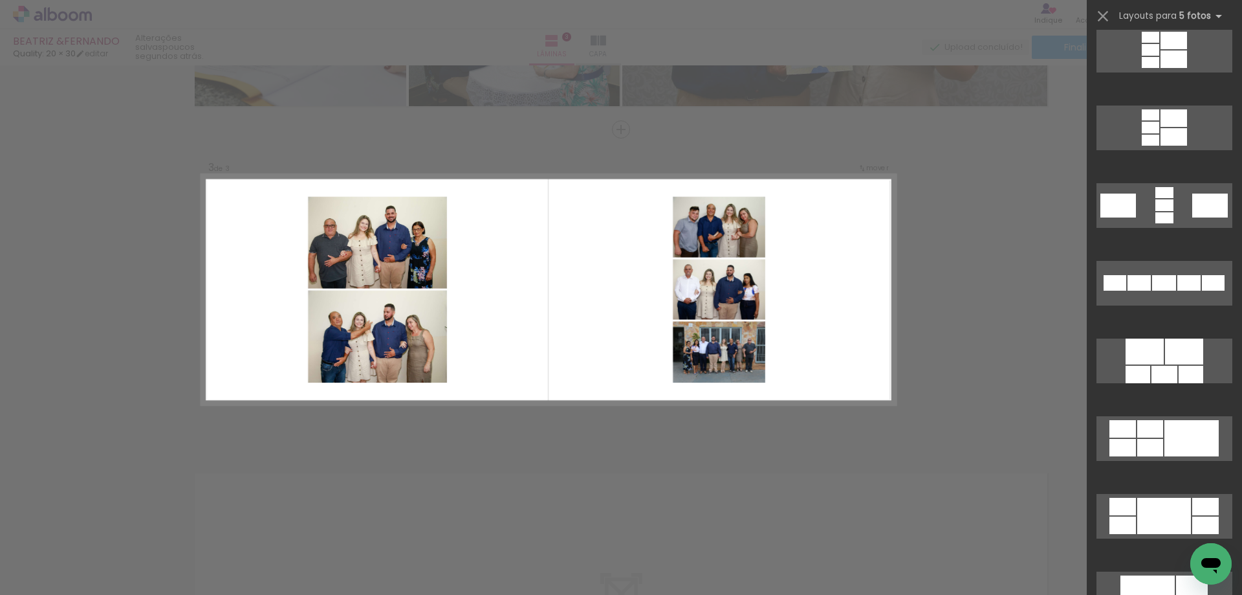
scroll to position [521, 0]
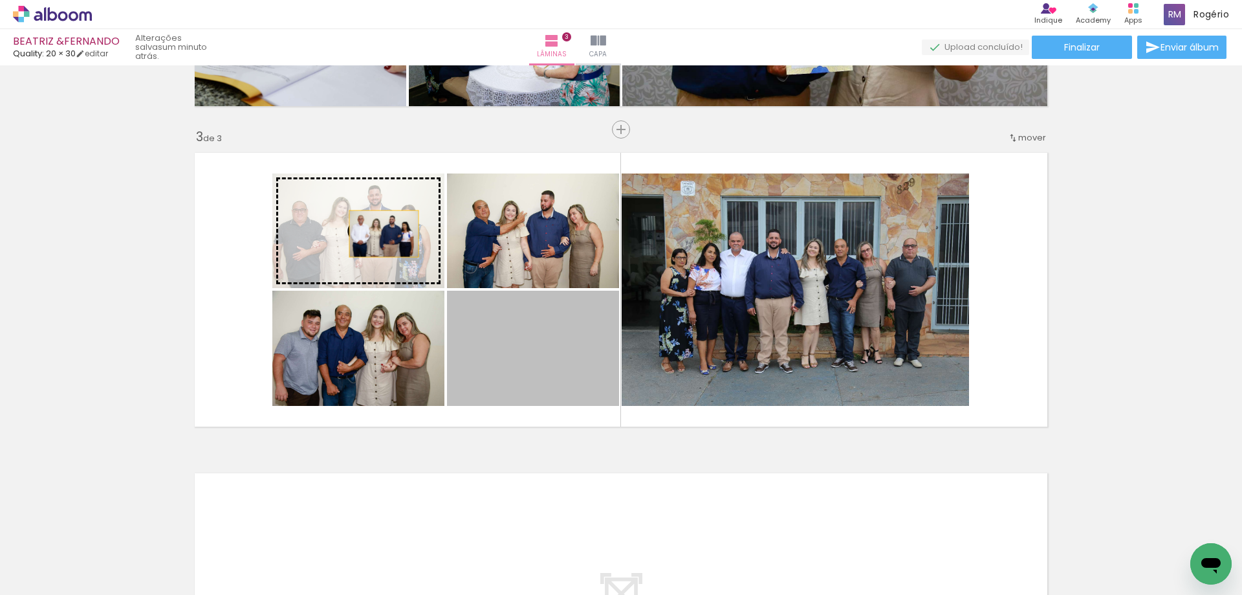
drag, startPoint x: 525, startPoint y: 323, endPoint x: 378, endPoint y: 231, distance: 174.1
click at [0, 0] on slot at bounding box center [0, 0] width 0 height 0
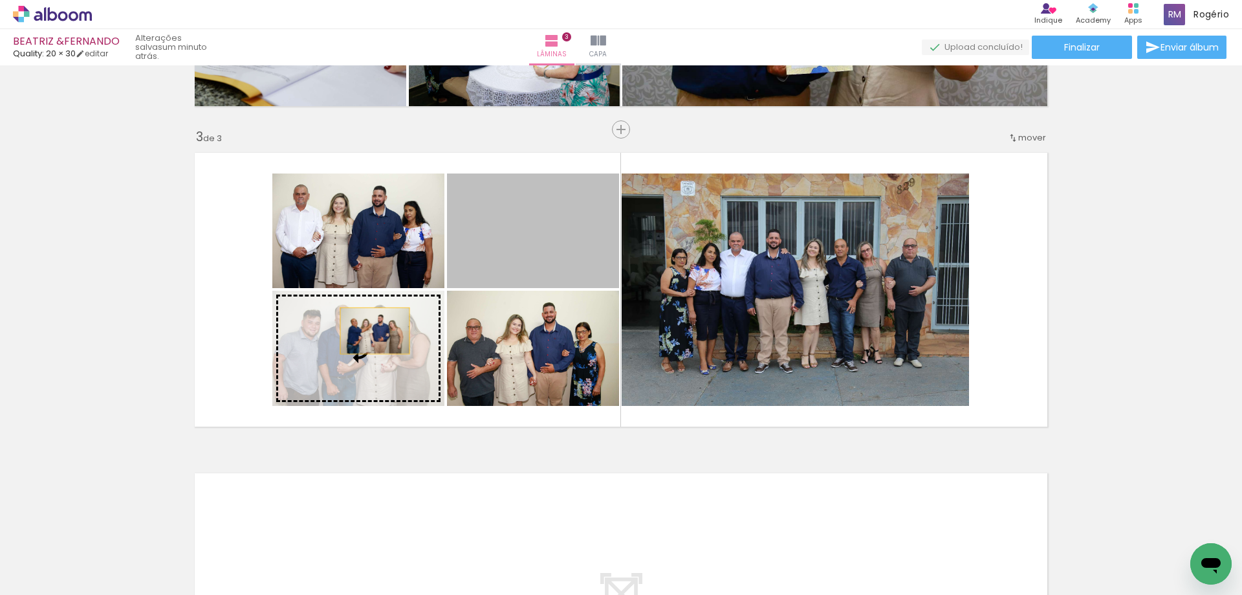
drag, startPoint x: 538, startPoint y: 234, endPoint x: 370, endPoint y: 331, distance: 193.9
click at [0, 0] on slot at bounding box center [0, 0] width 0 height 0
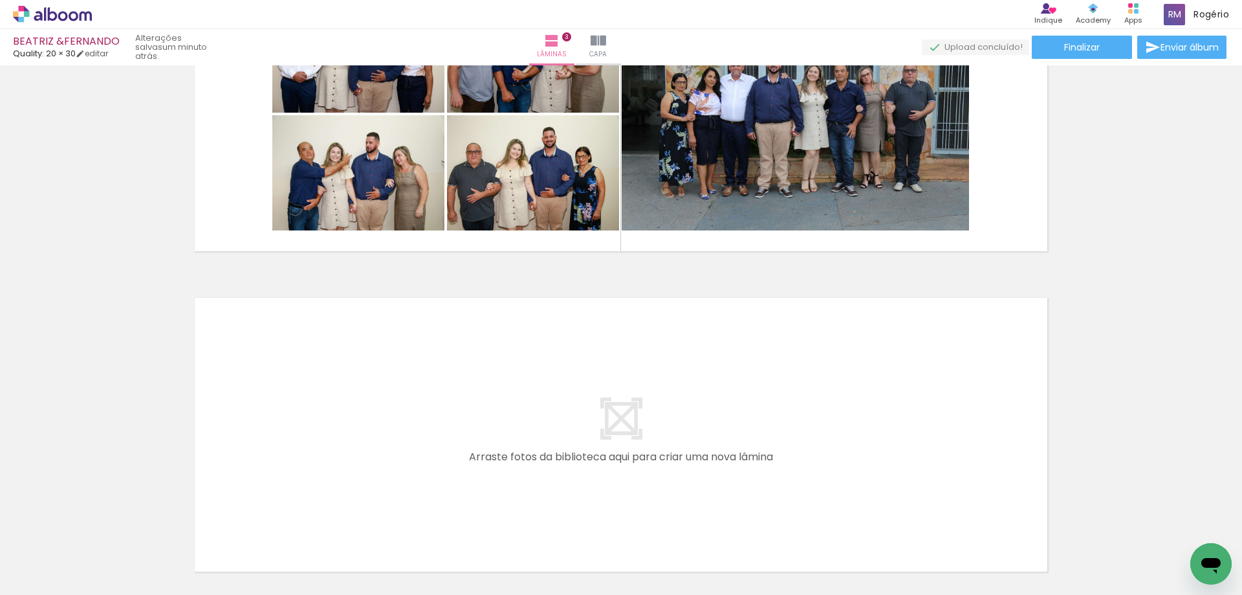
scroll to position [883, 0]
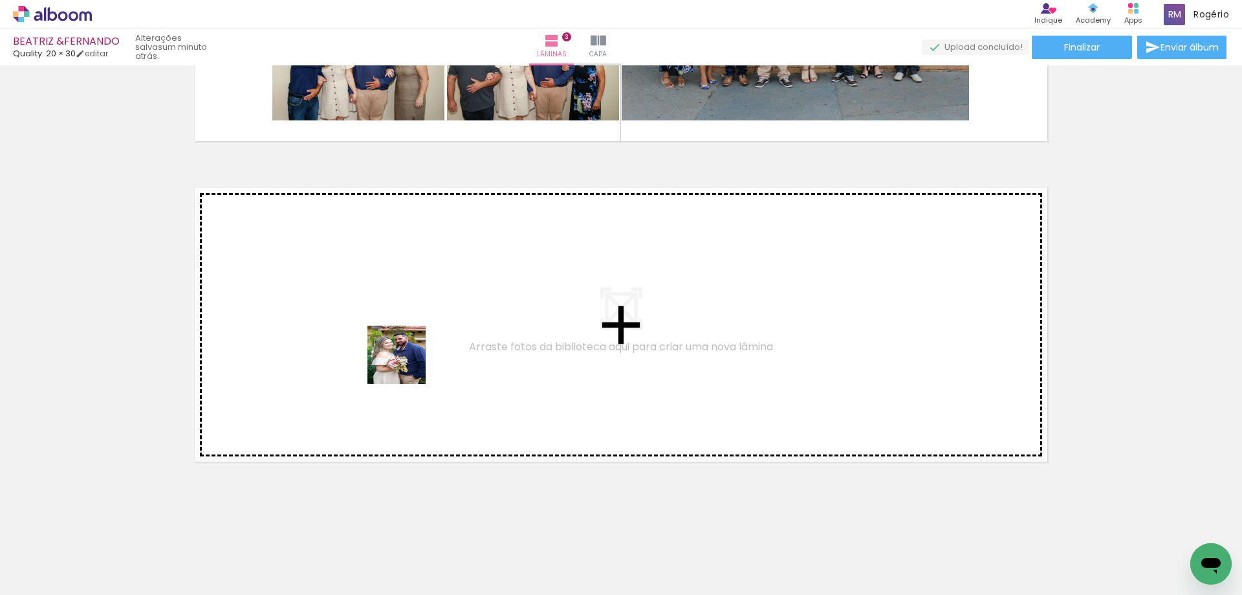
drag, startPoint x: 136, startPoint y: 551, endPoint x: 421, endPoint y: 353, distance: 347.2
click at [421, 353] on quentale-workspace at bounding box center [621, 297] width 1242 height 595
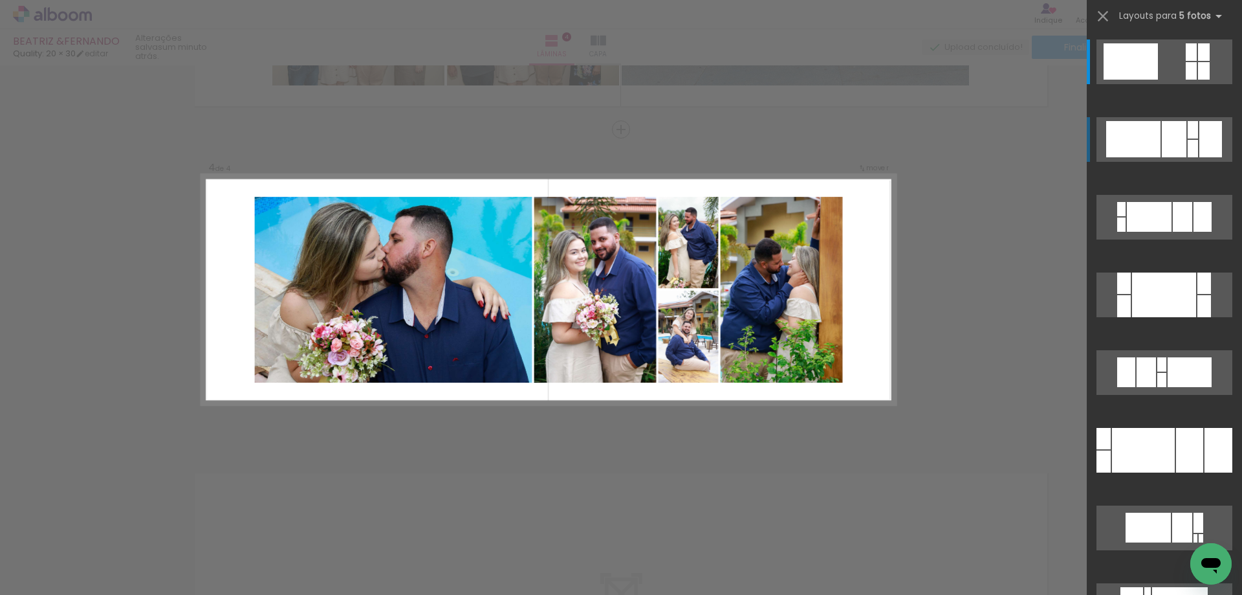
click at [1177, 147] on div at bounding box center [1174, 139] width 25 height 36
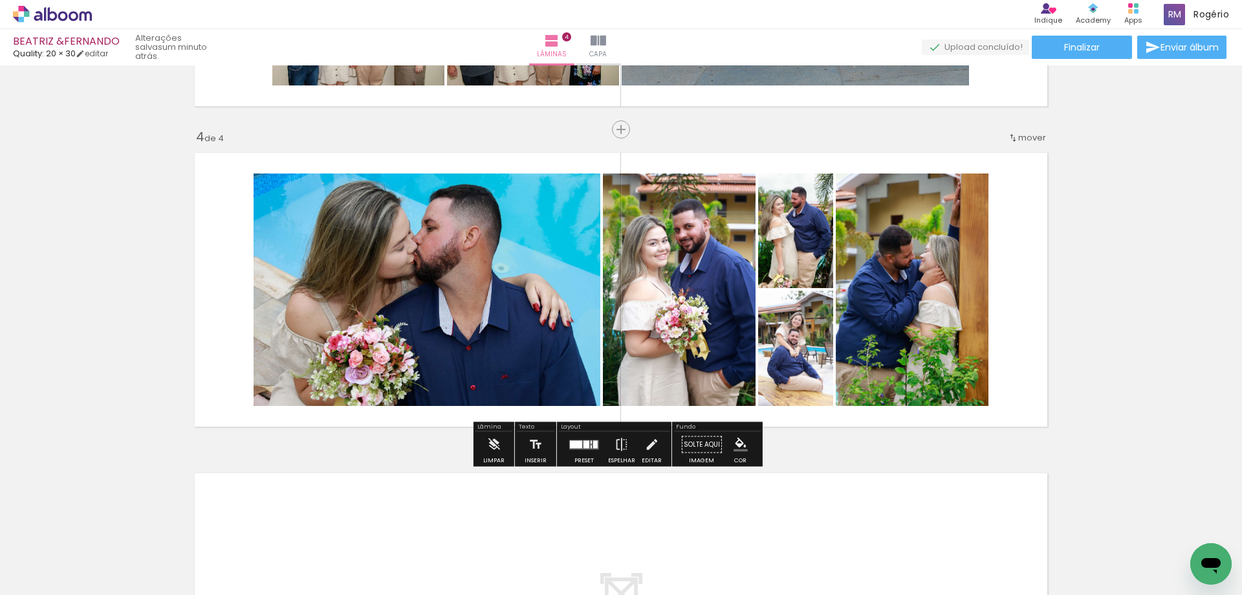
click at [588, 452] on div at bounding box center [584, 444] width 35 height 26
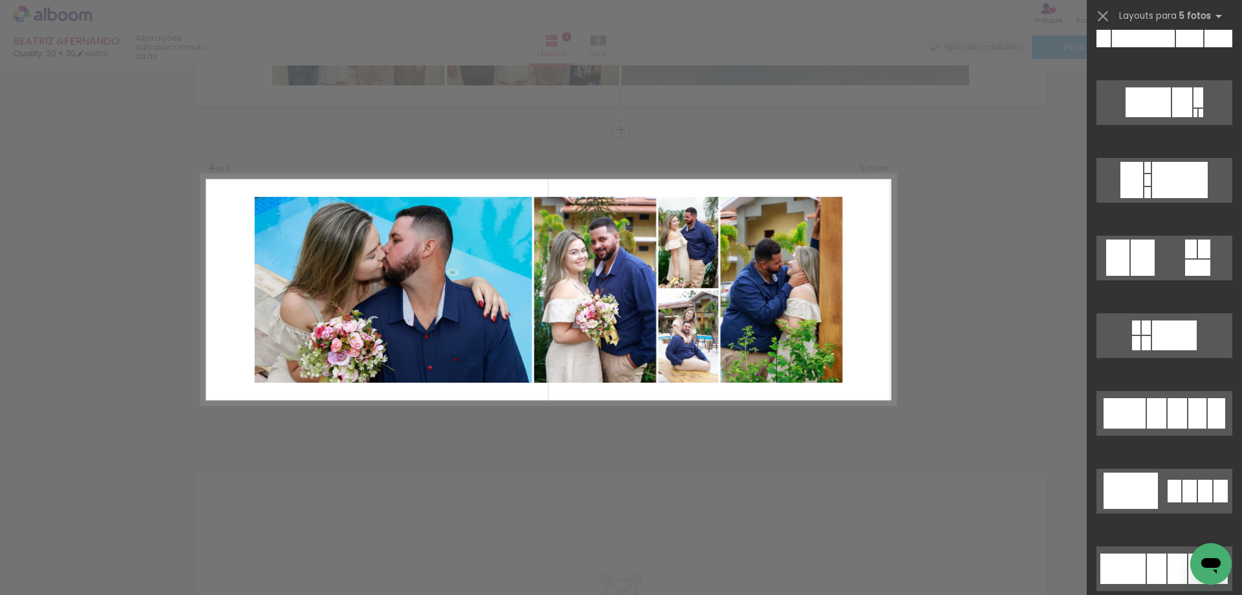
scroll to position [555, 0]
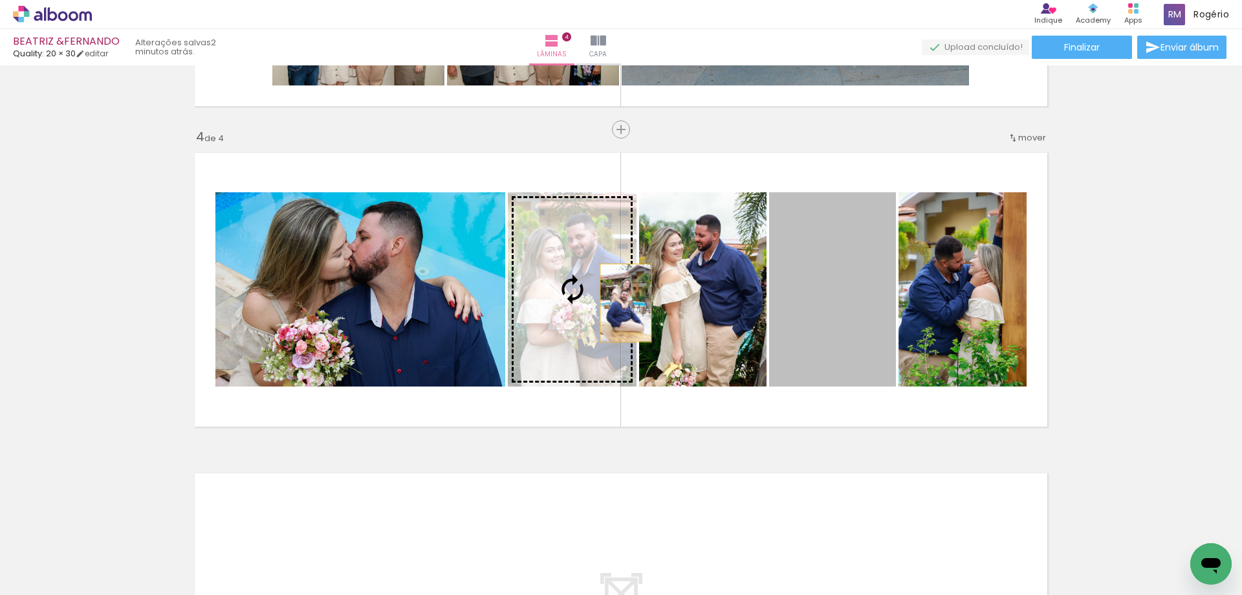
drag, startPoint x: 852, startPoint y: 305, endPoint x: 621, endPoint y: 303, distance: 231.0
click at [0, 0] on slot at bounding box center [0, 0] width 0 height 0
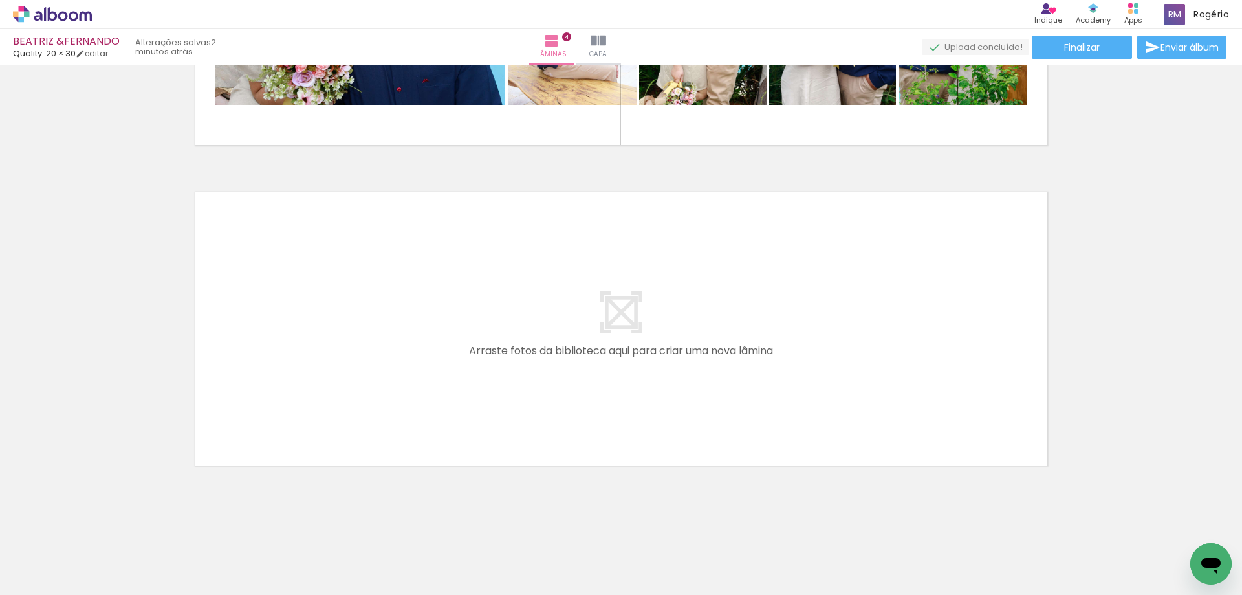
scroll to position [1203, 0]
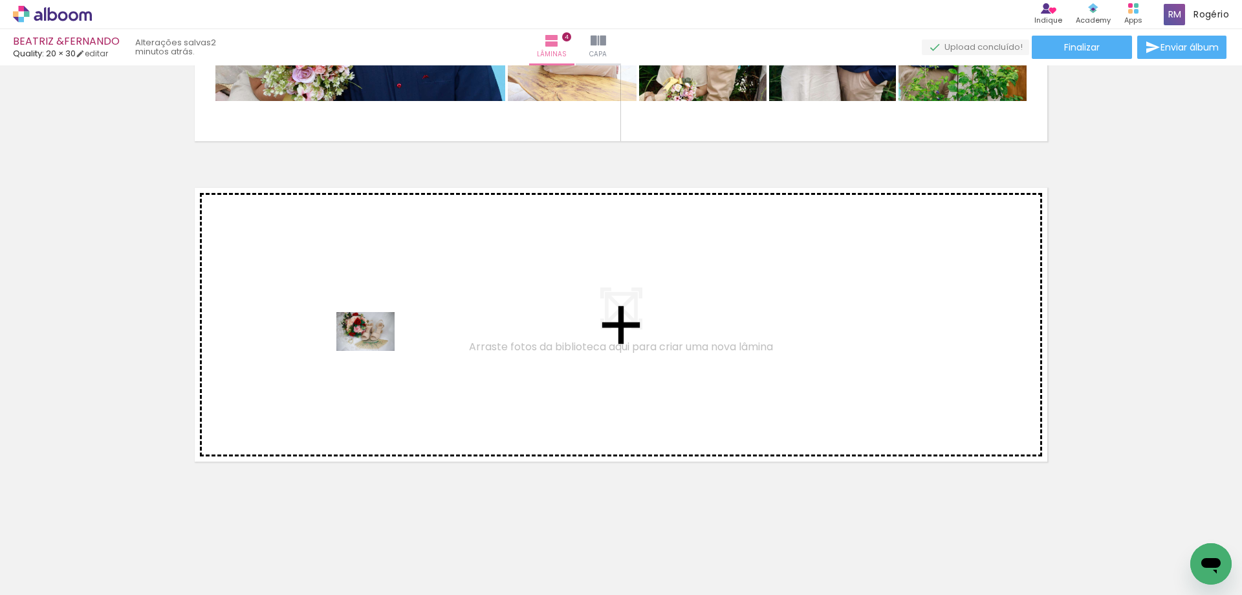
drag, startPoint x: 249, startPoint y: 472, endPoint x: 375, endPoint y: 351, distance: 174.8
click at [375, 351] on quentale-workspace at bounding box center [621, 297] width 1242 height 595
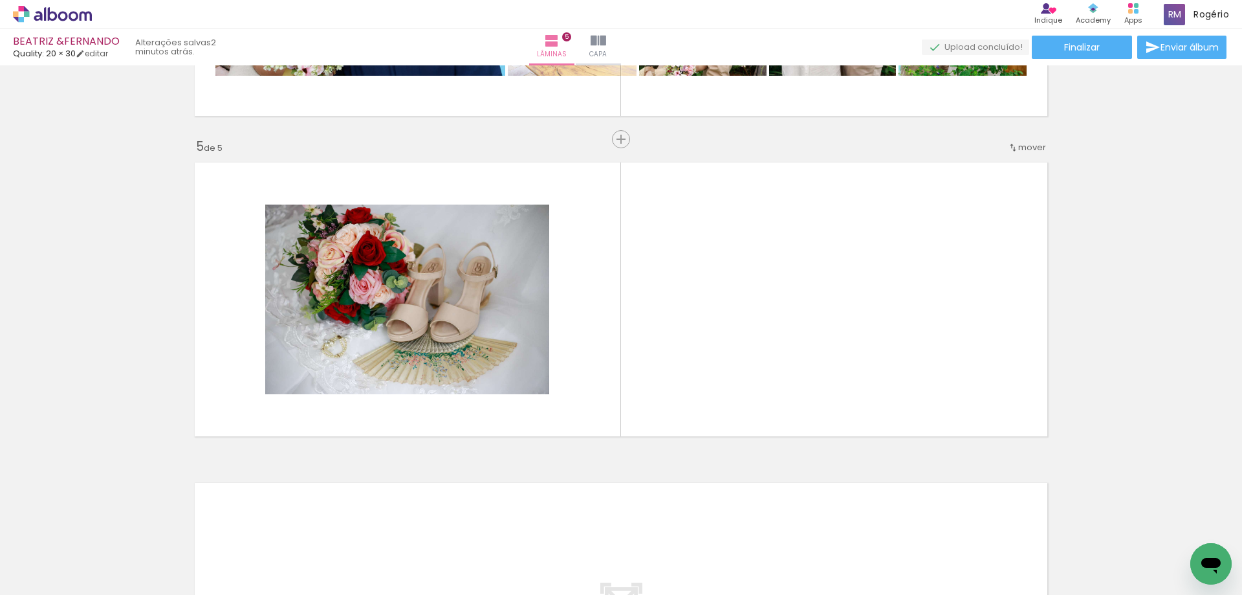
scroll to position [1238, 0]
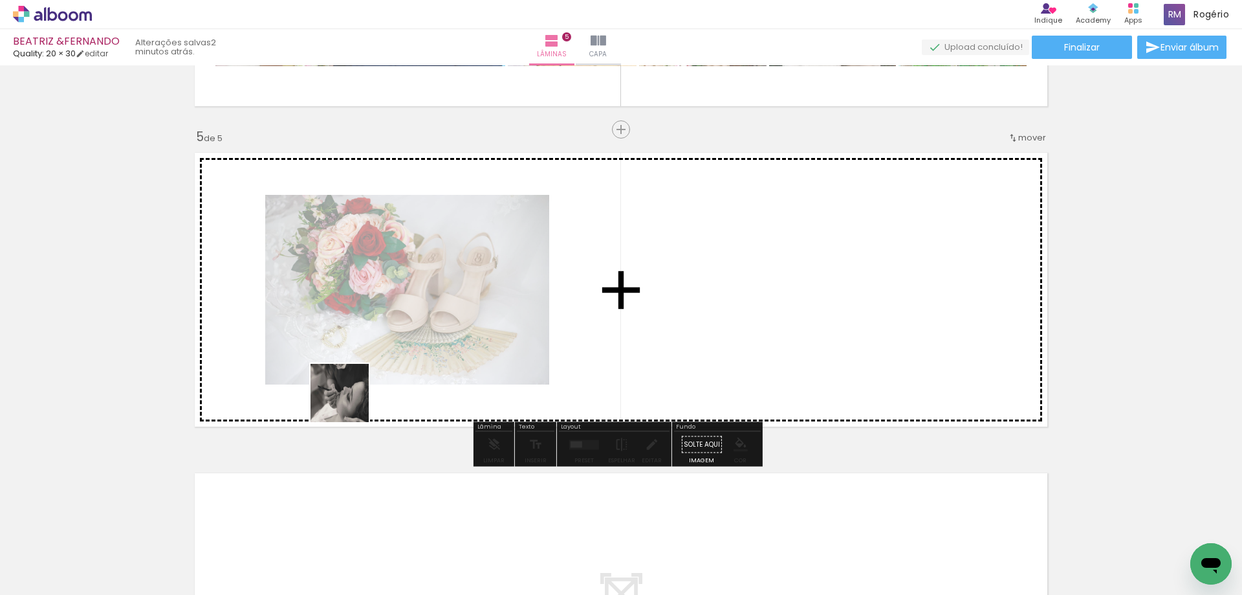
drag, startPoint x: 164, startPoint y: 536, endPoint x: 415, endPoint y: 360, distance: 306.5
click at [415, 360] on quentale-workspace at bounding box center [621, 297] width 1242 height 595
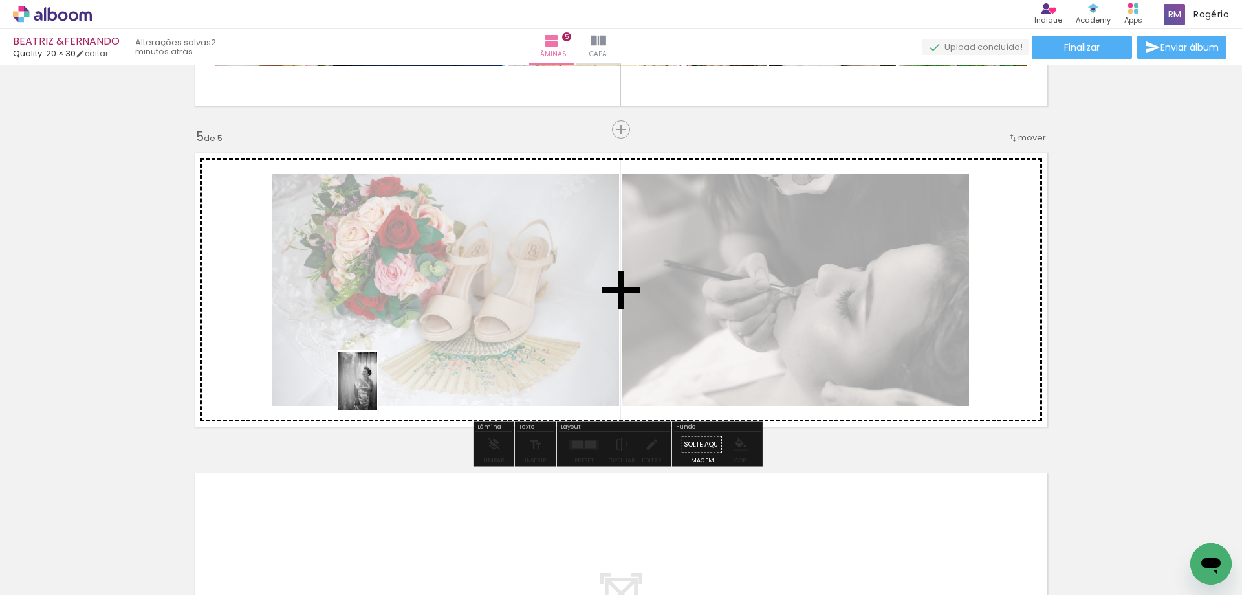
drag, startPoint x: 144, startPoint y: 536, endPoint x: 378, endPoint y: 390, distance: 275.5
click at [378, 390] on quentale-workspace at bounding box center [621, 297] width 1242 height 595
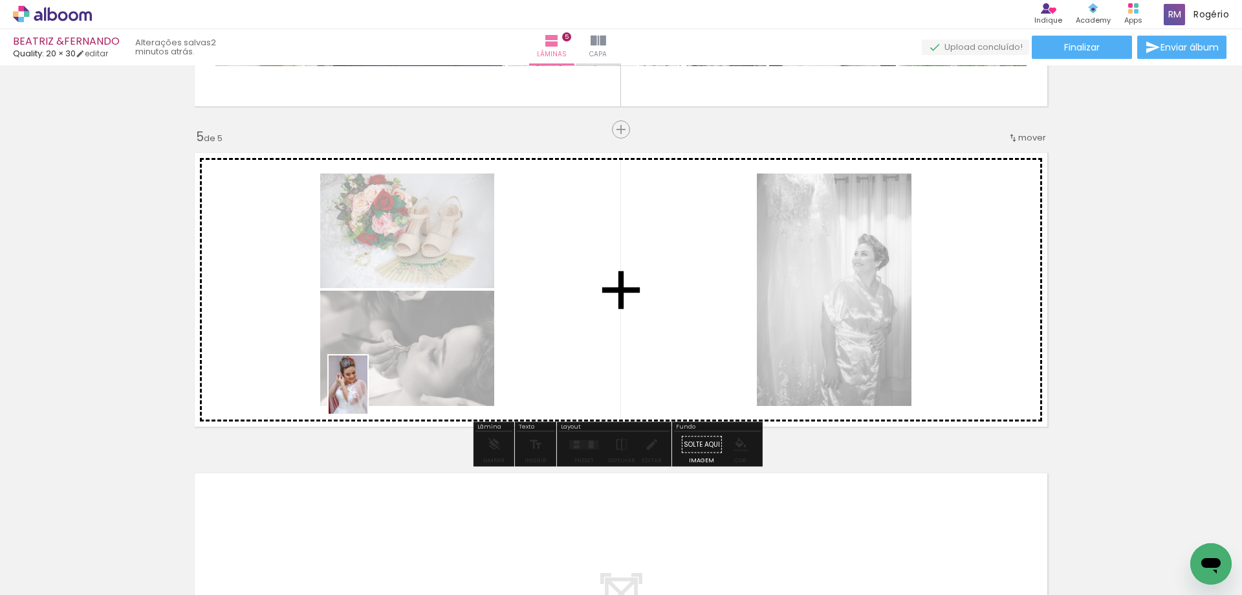
drag, startPoint x: 160, startPoint y: 540, endPoint x: 367, endPoint y: 394, distance: 254.0
click at [367, 394] on quentale-workspace at bounding box center [621, 297] width 1242 height 595
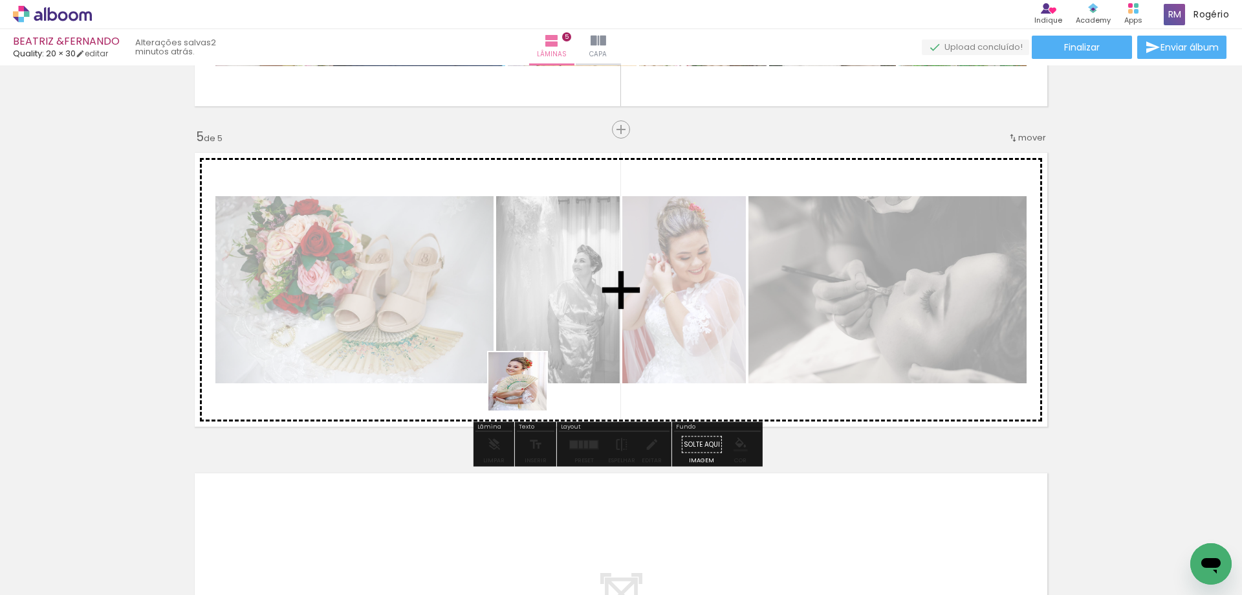
drag, startPoint x: 356, startPoint y: 467, endPoint x: 536, endPoint y: 384, distance: 198.3
click at [536, 384] on quentale-workspace at bounding box center [621, 297] width 1242 height 595
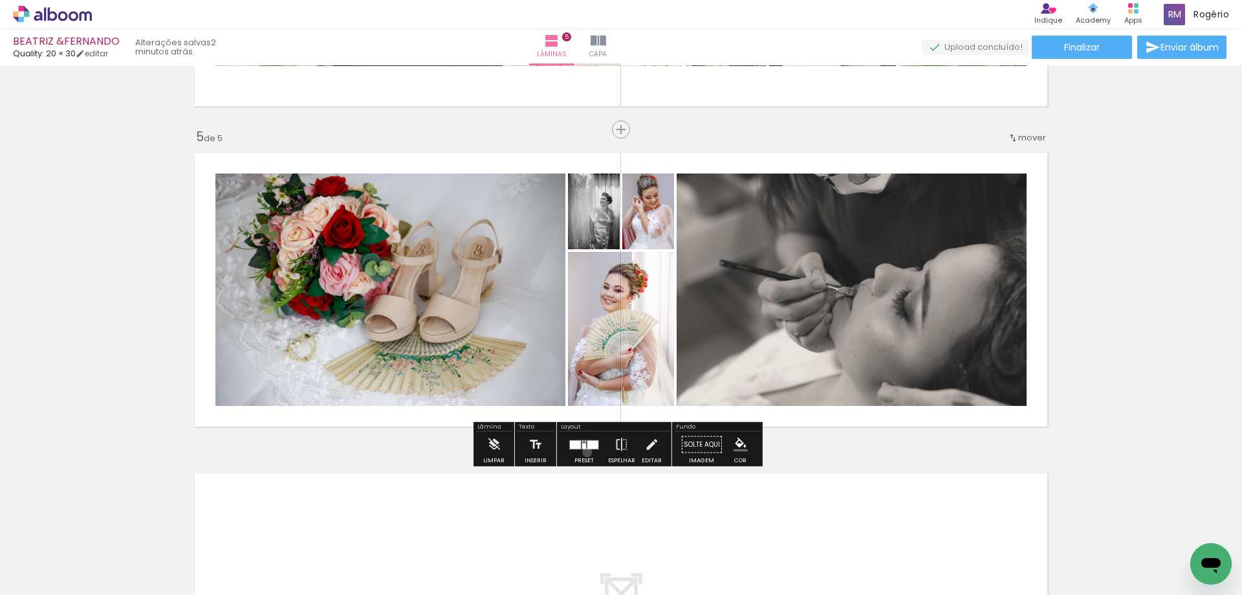
click at [585, 452] on div at bounding box center [584, 444] width 35 height 26
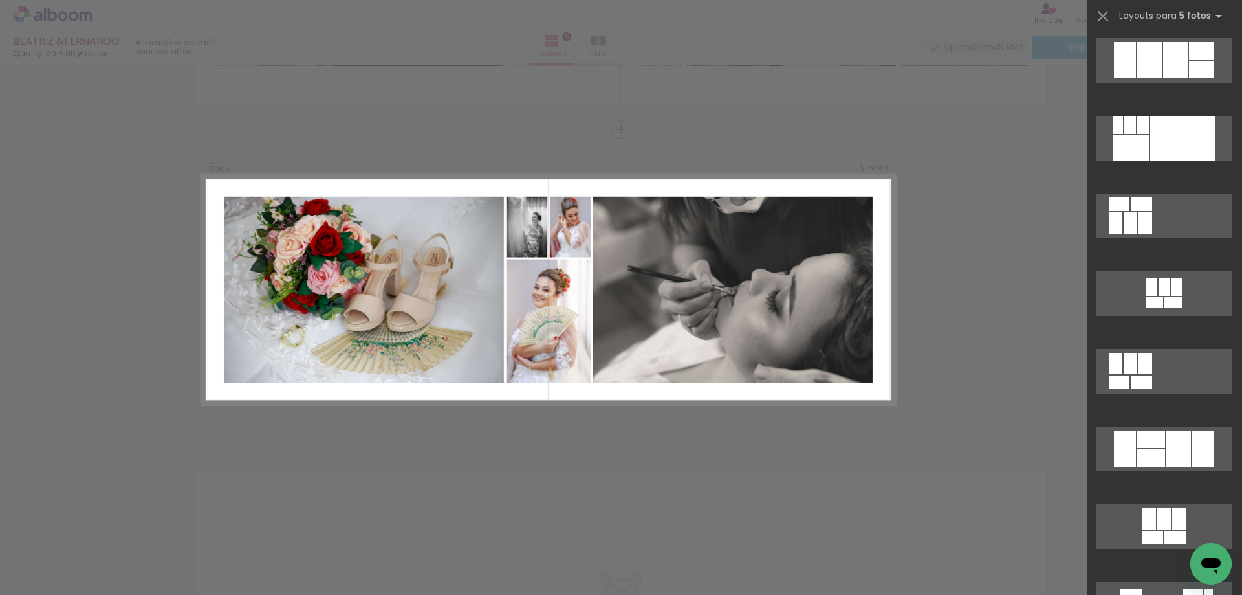
scroll to position [2432, 0]
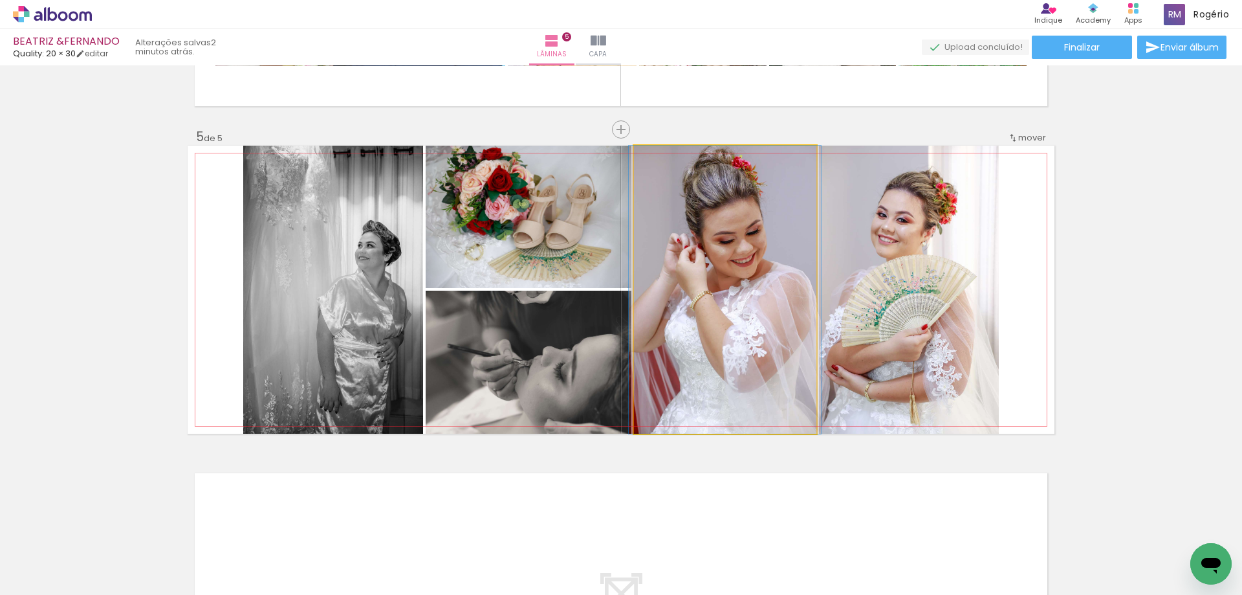
click at [727, 312] on quentale-photo at bounding box center [725, 290] width 182 height 288
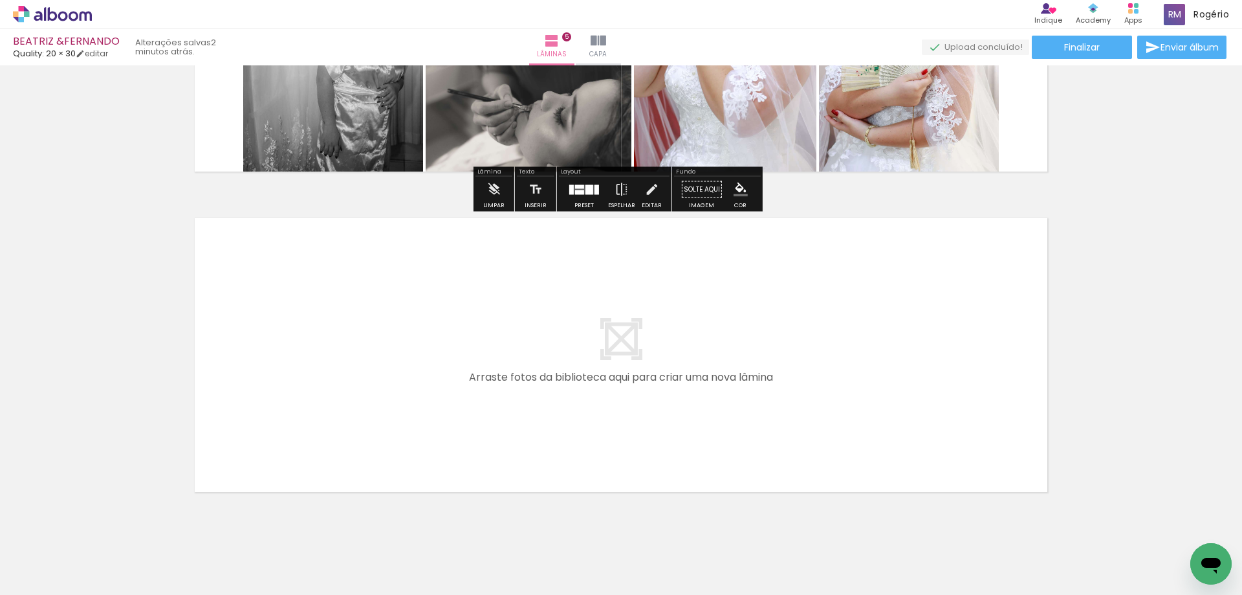
scroll to position [1523, 0]
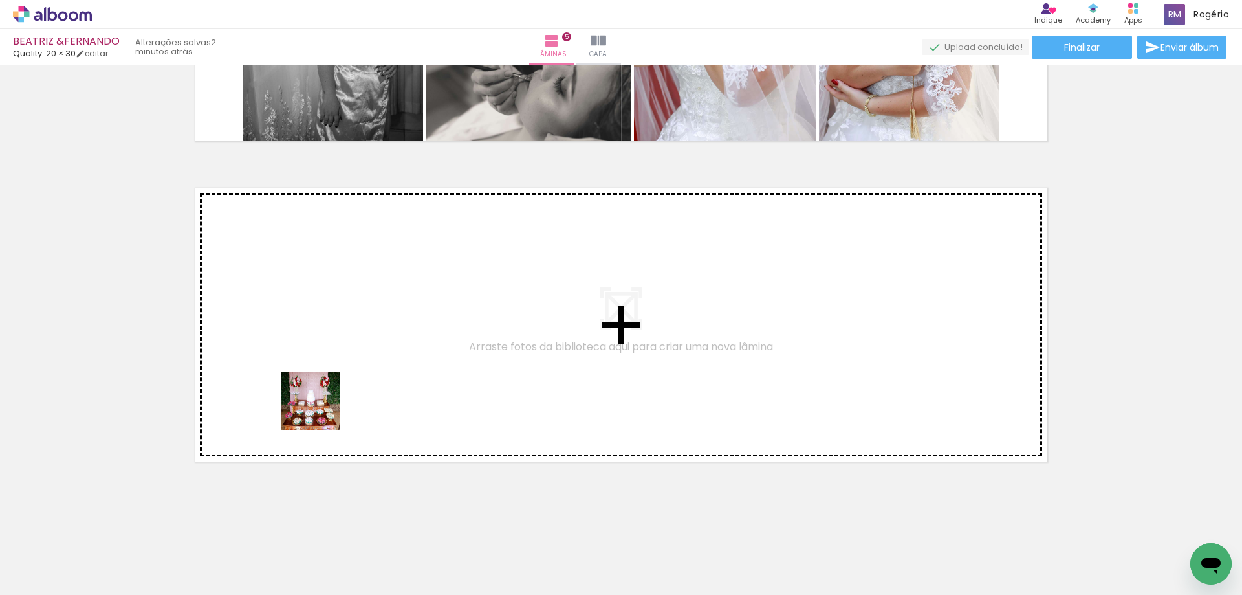
drag, startPoint x: 138, startPoint y: 554, endPoint x: 322, endPoint y: 409, distance: 234.5
click at [322, 409] on quentale-workspace at bounding box center [621, 297] width 1242 height 595
